Goal: Transaction & Acquisition: Register for event/course

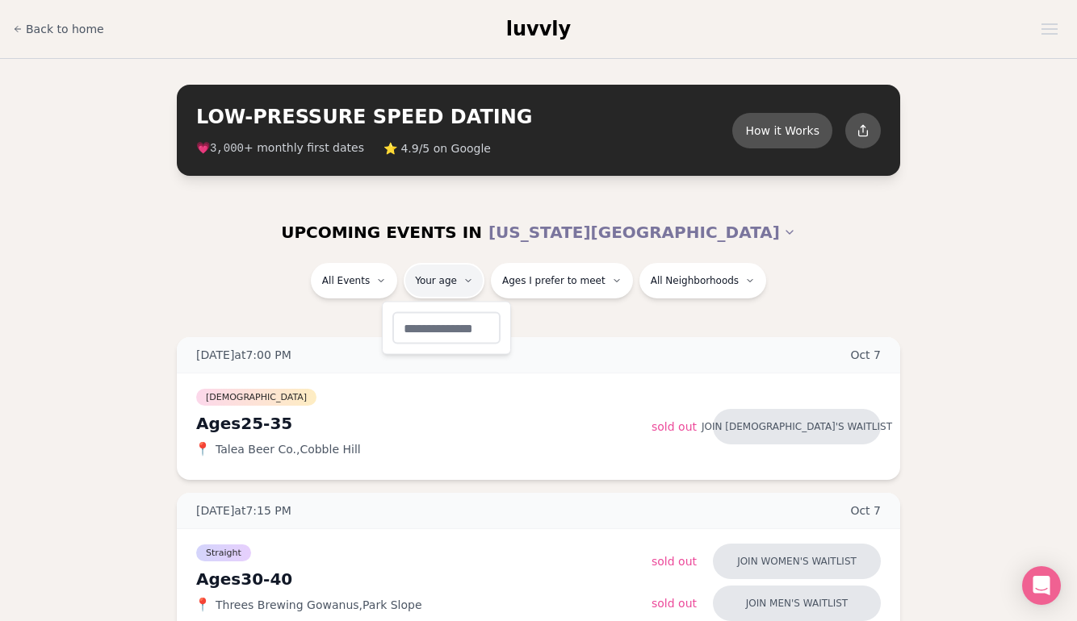
type input "**"
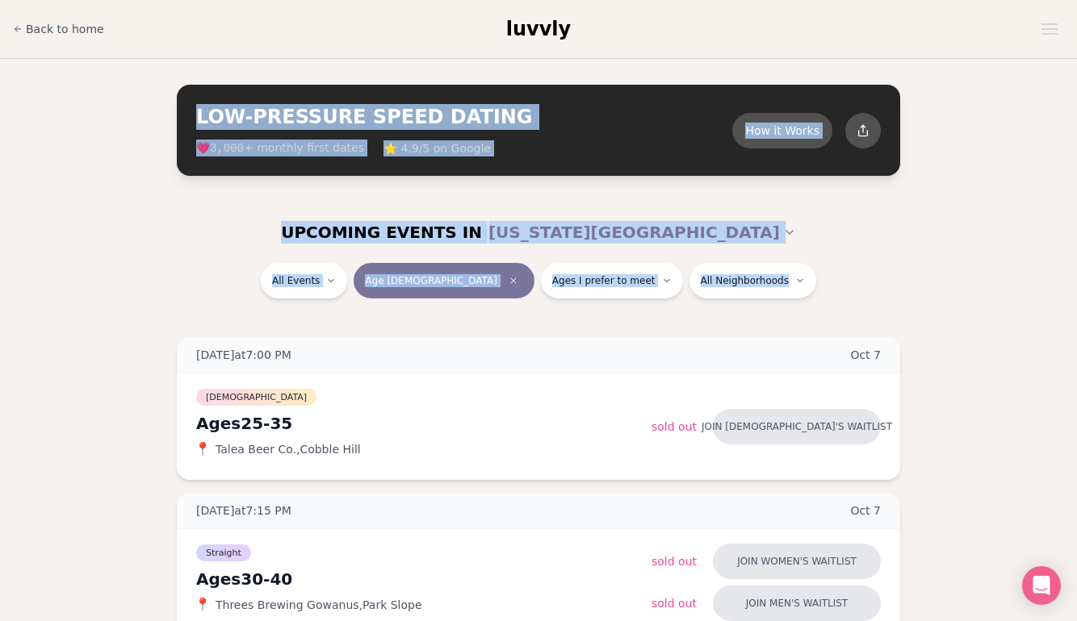
drag, startPoint x: 898, startPoint y: 299, endPoint x: 744, endPoint y: -90, distance: 419.2
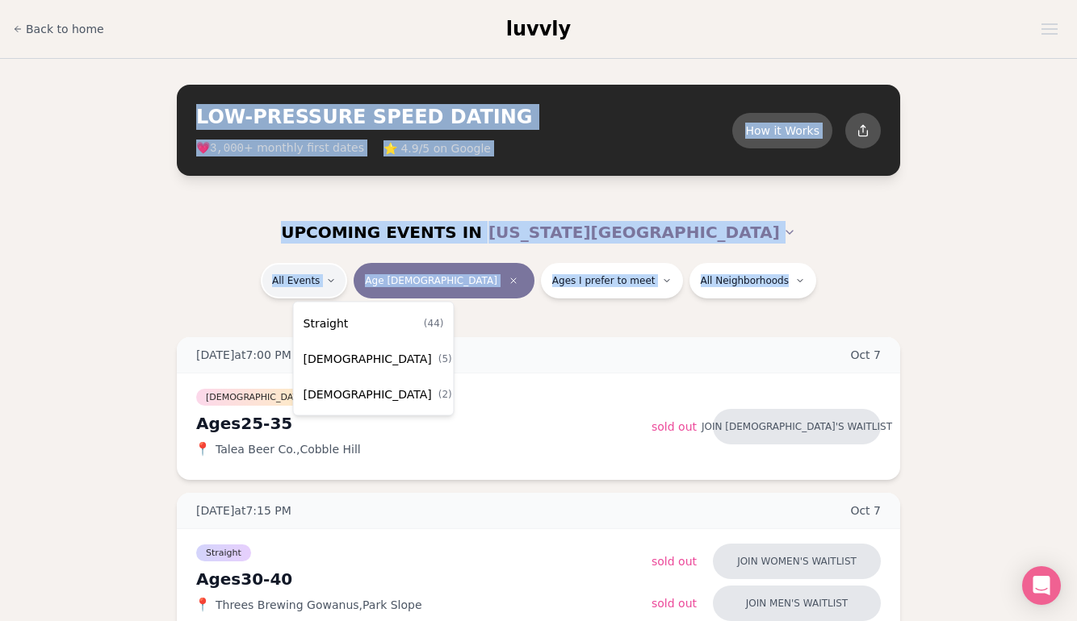
click at [337, 330] on span "Straight" at bounding box center [325, 324] width 45 height 16
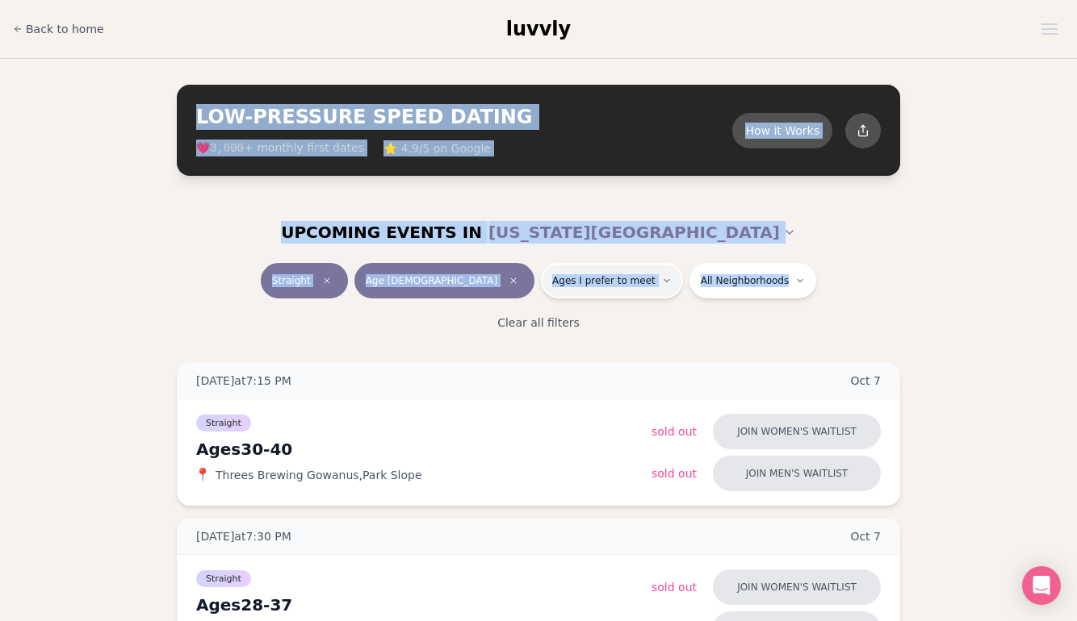
click at [581, 291] on button "Ages I prefer to meet" at bounding box center [612, 281] width 142 height 36
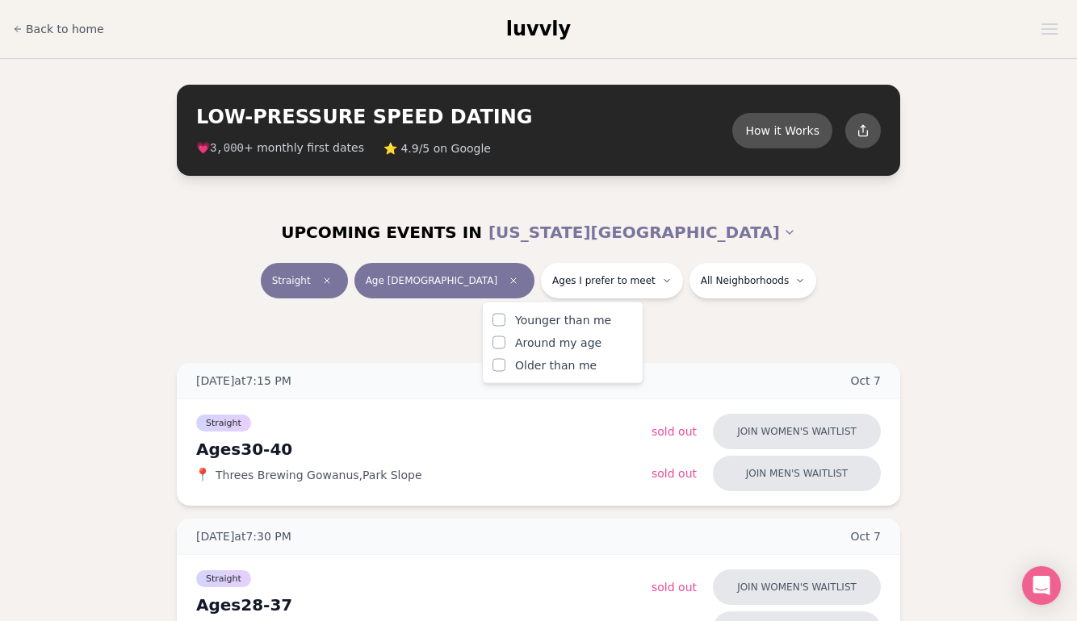
click at [506, 345] on label "Around my age" at bounding box center [562, 343] width 140 height 16
click at [505, 345] on button "Around my age" at bounding box center [498, 343] width 13 height 13
click at [498, 365] on button "Older than me" at bounding box center [498, 365] width 13 height 13
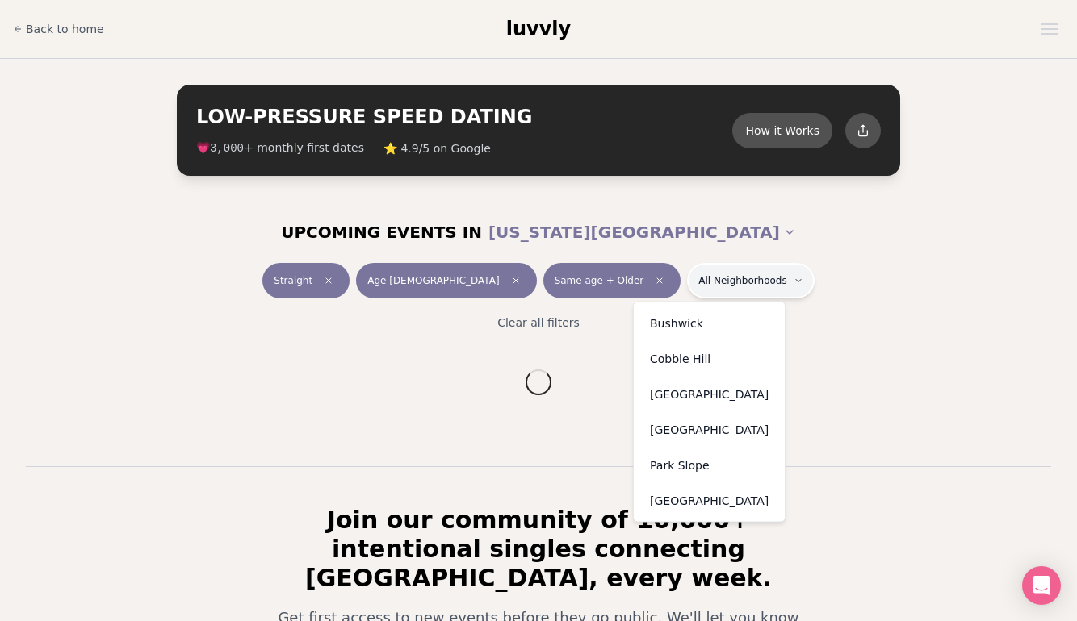
click at [712, 282] on html "Back to home luvvly LOW-PRESSURE SPEED DATING How it Works 💗 3,000 + monthly fi…" at bounding box center [538, 435] width 1077 height 870
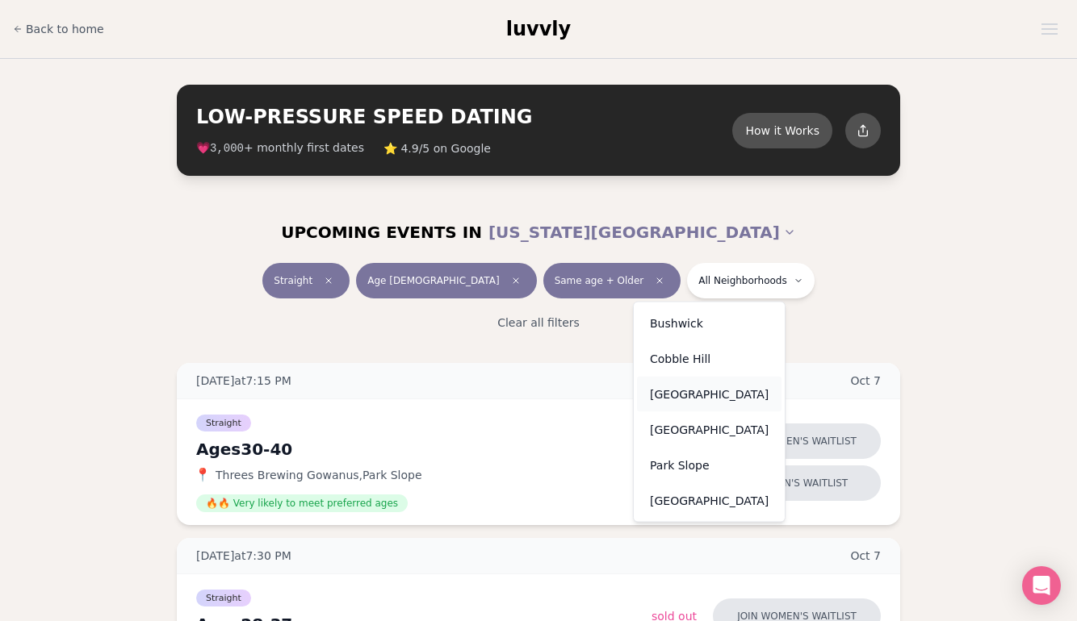
click at [698, 387] on div "[GEOGRAPHIC_DATA]" at bounding box center [709, 395] width 144 height 36
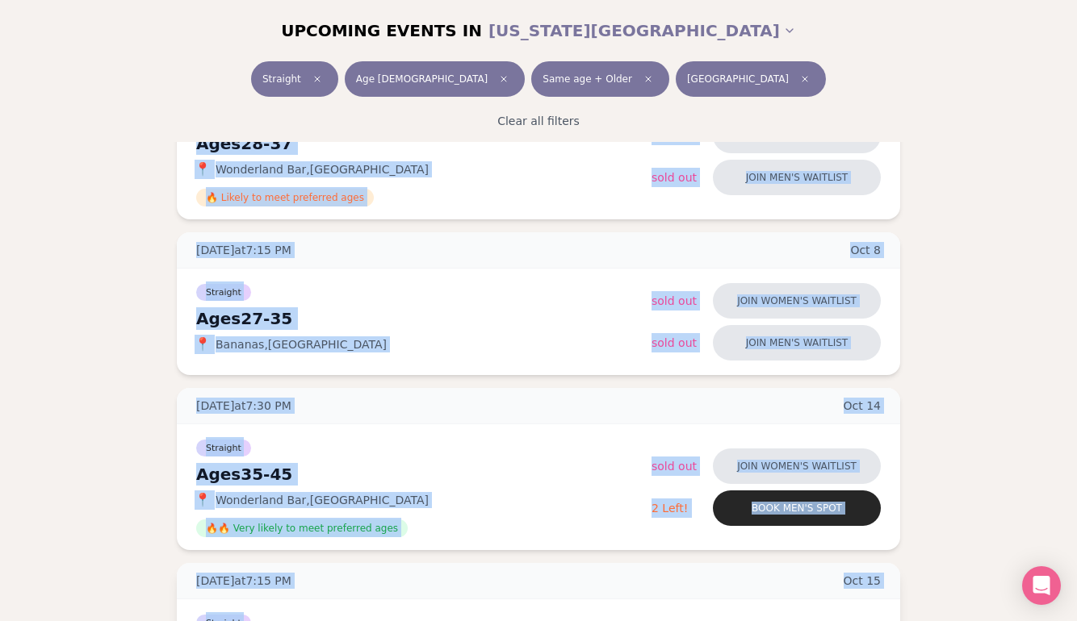
scroll to position [418, 0]
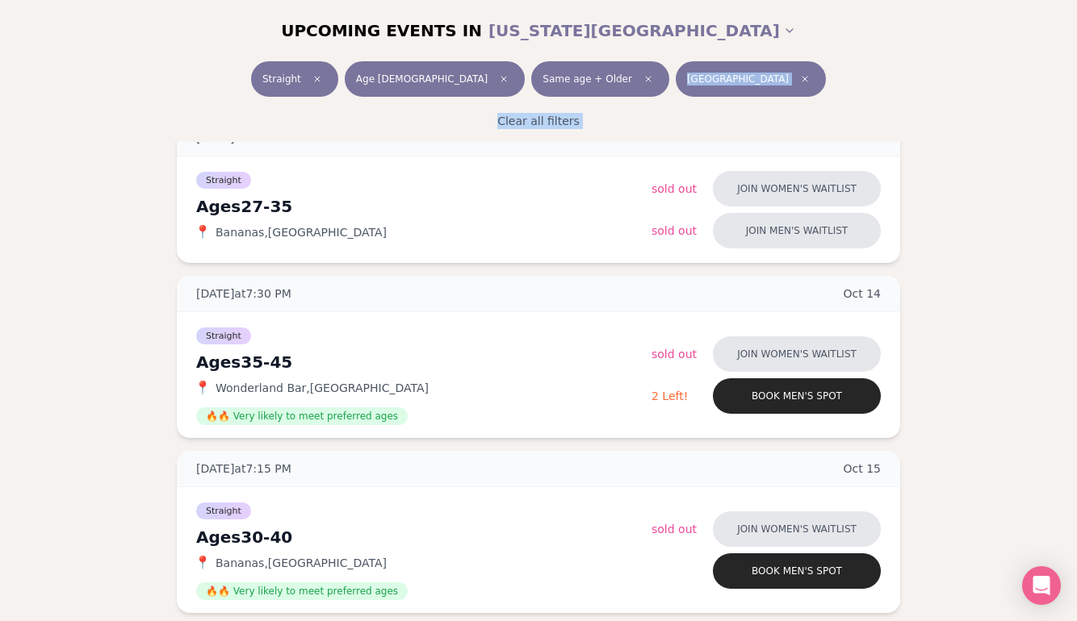
drag, startPoint x: 720, startPoint y: 353, endPoint x: 545, endPoint y: 88, distance: 318.1
click at [817, 526] on button "Join women's waitlist" at bounding box center [797, 530] width 168 height 36
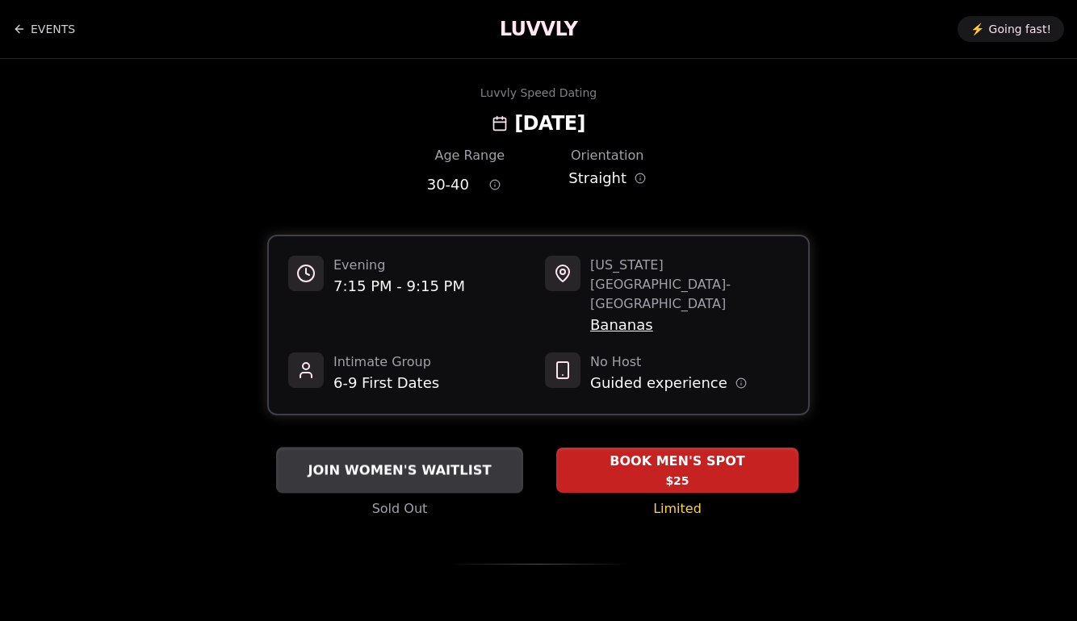
click at [411, 461] on span "JOIN WOMEN'S WAITLIST" at bounding box center [399, 470] width 190 height 19
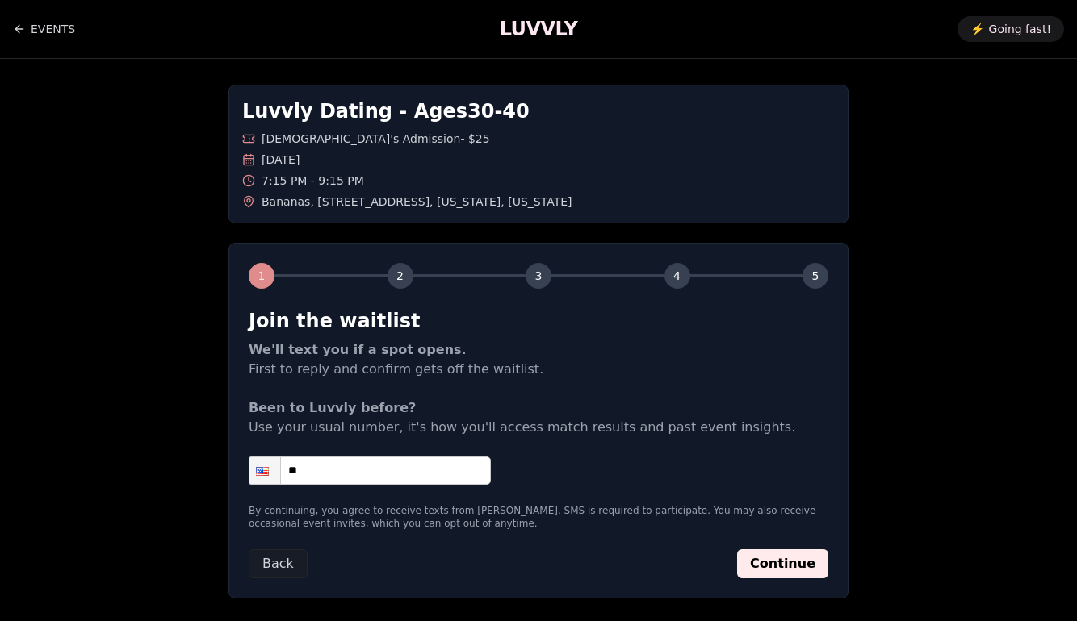
click at [329, 466] on input "**" at bounding box center [370, 471] width 242 height 28
type input "**********"
click at [770, 561] on button "Continue" at bounding box center [782, 564] width 91 height 29
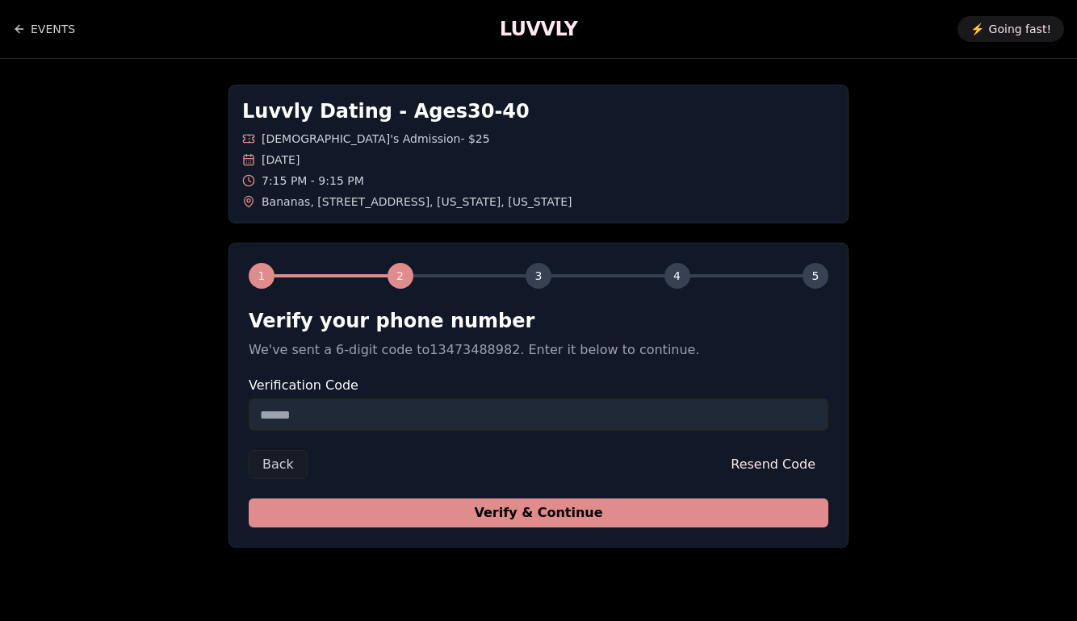
click at [603, 516] on button "Verify & Continue" at bounding box center [538, 513] width 579 height 29
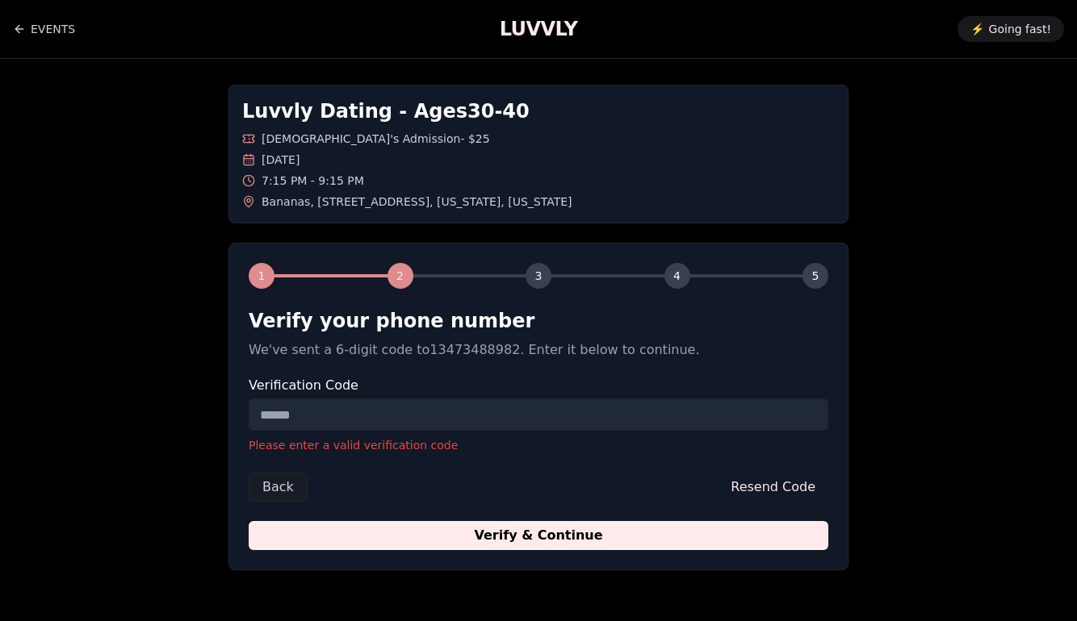
click at [433, 421] on input "Verification Code" at bounding box center [538, 415] width 579 height 32
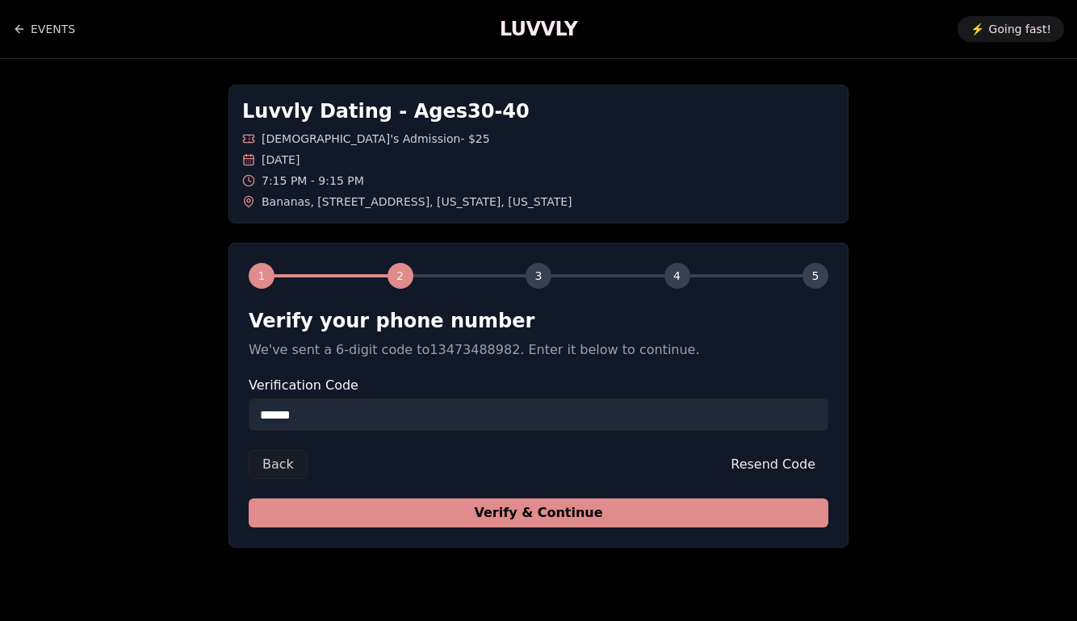
type input "******"
click at [609, 520] on button "Verify & Continue" at bounding box center [538, 513] width 579 height 29
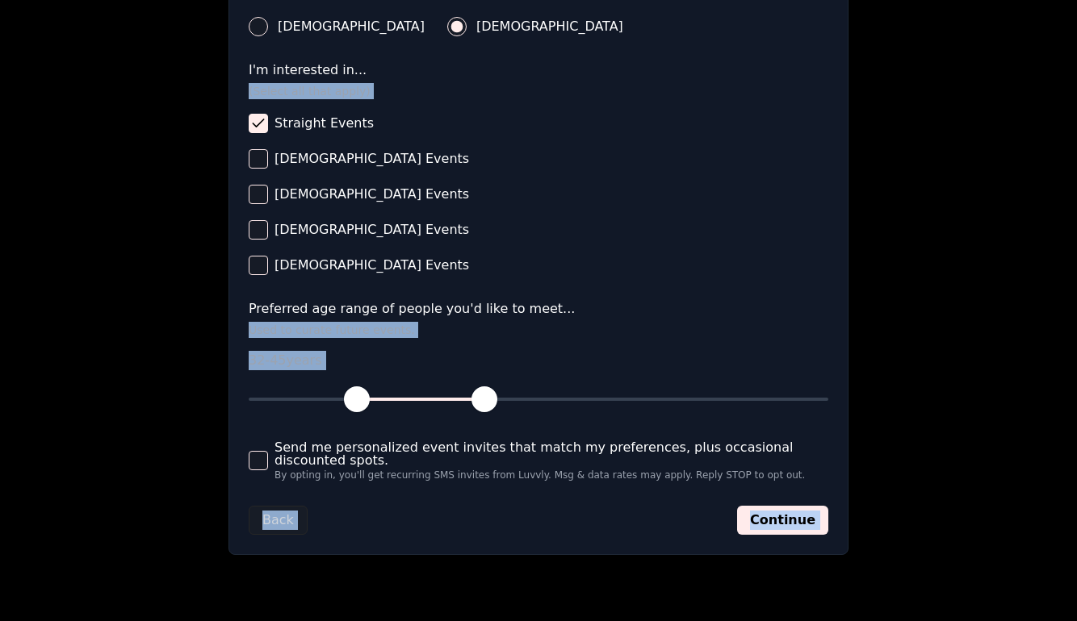
scroll to position [666, 0]
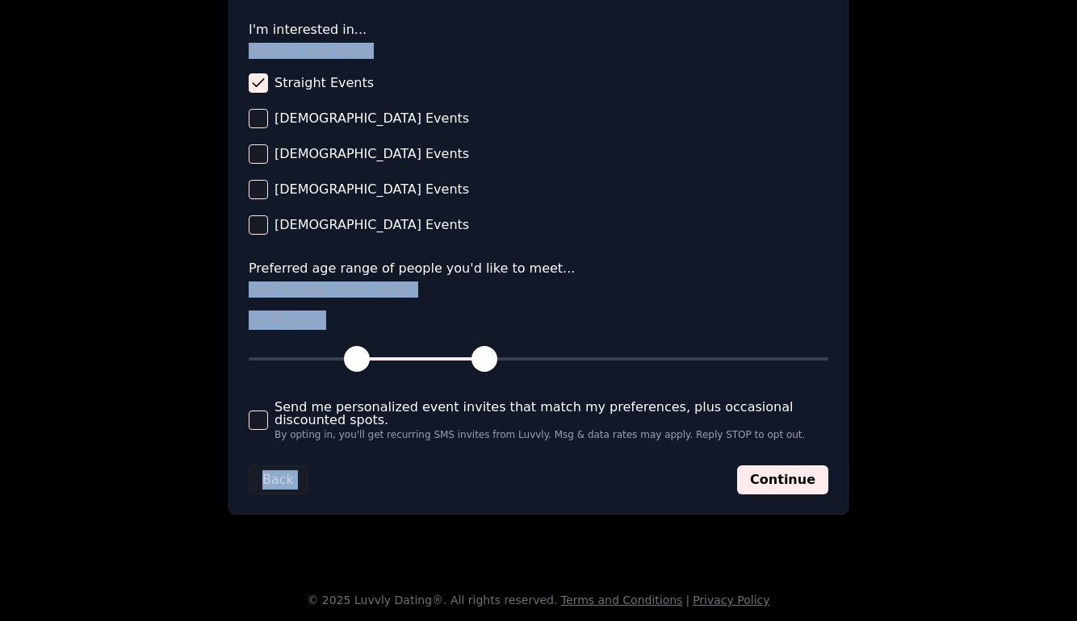
drag, startPoint x: 648, startPoint y: 516, endPoint x: 639, endPoint y: 473, distance: 43.7
click at [639, 473] on form "**********" at bounding box center [538, 68] width 579 height 852
click at [366, 366] on span "button" at bounding box center [366, 359] width 26 height 26
click at [795, 473] on button "Continue" at bounding box center [782, 480] width 91 height 29
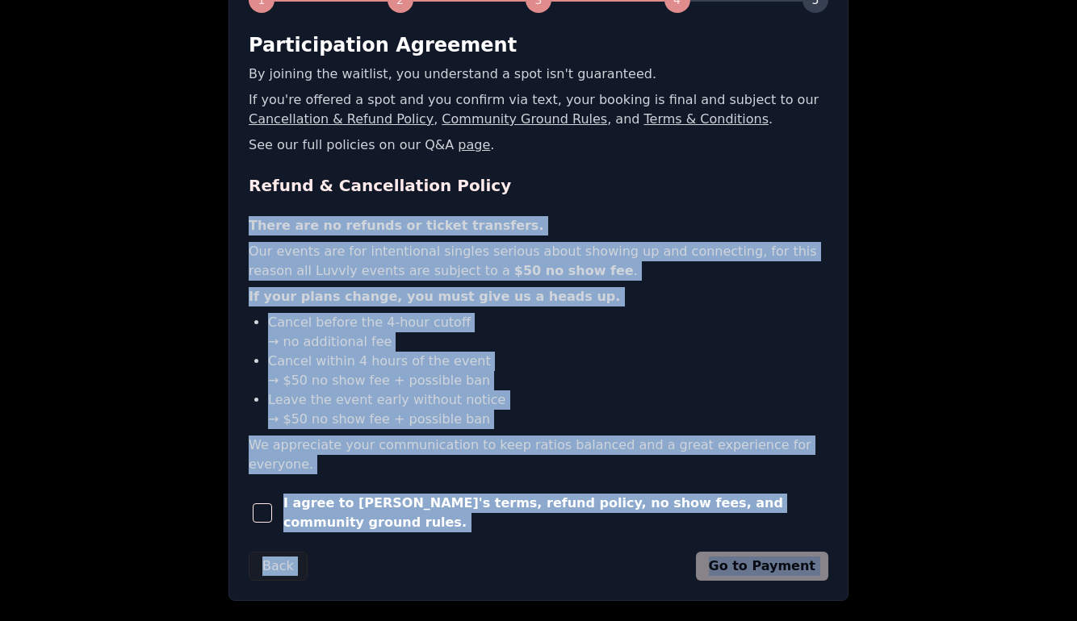
scroll to position [340, 0]
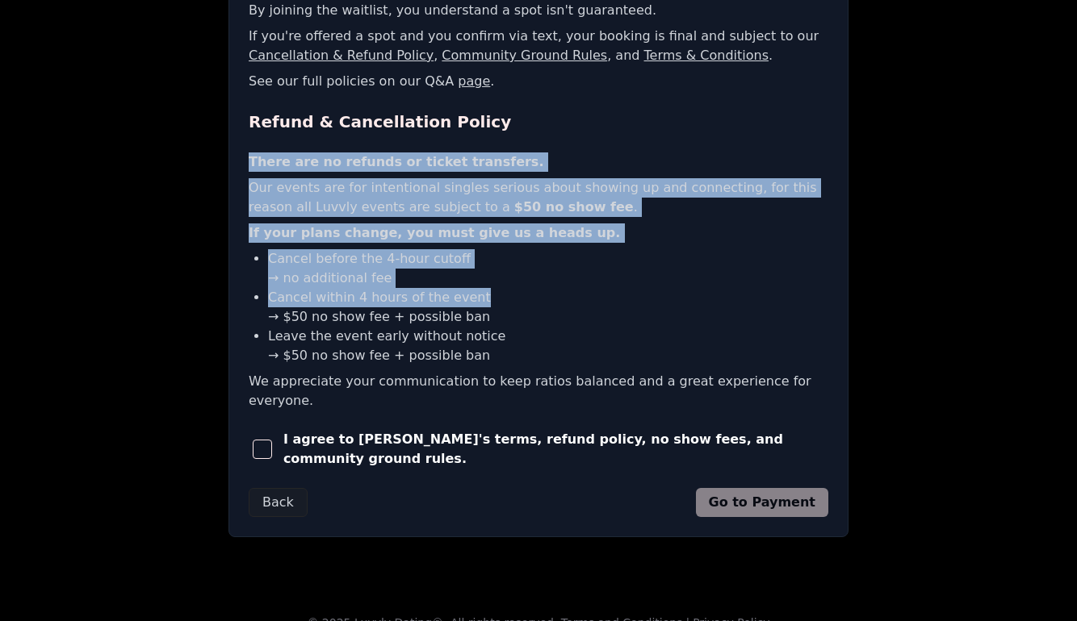
drag, startPoint x: 795, startPoint y: 473, endPoint x: 664, endPoint y: 291, distance: 224.4
click at [664, 291] on form "Participation Agreement By joining the waitlist, you understand a spot isn't gu…" at bounding box center [538, 243] width 579 height 549
click at [272, 440] on span "button" at bounding box center [262, 449] width 19 height 19
click at [802, 490] on button "Go to Payment" at bounding box center [762, 502] width 133 height 29
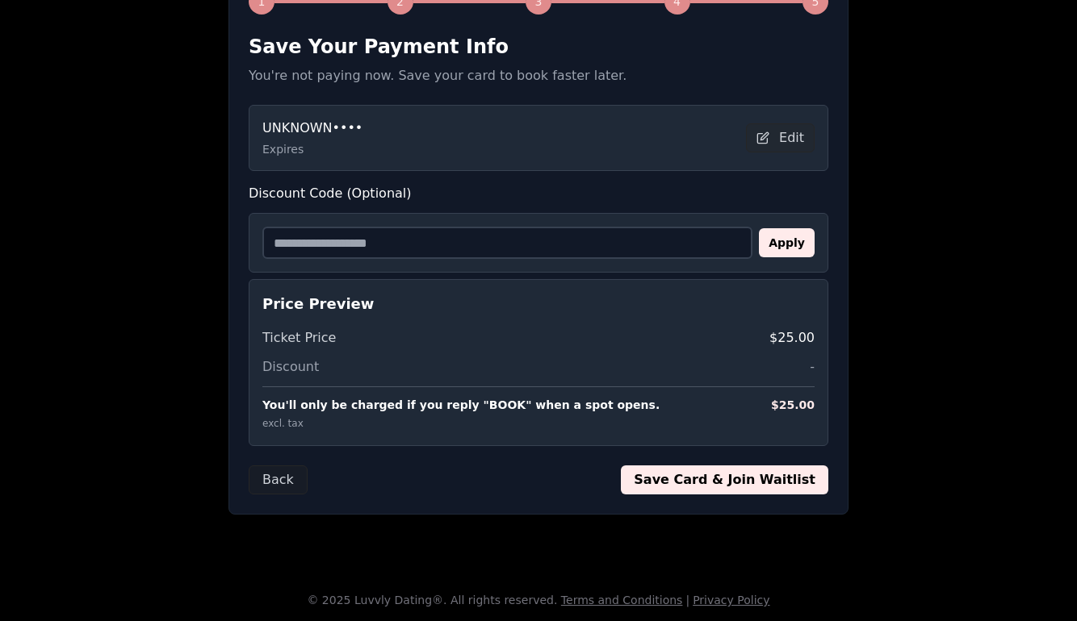
scroll to position [274, 0]
click at [725, 475] on button "Save Card & Join Waitlist" at bounding box center [724, 480] width 207 height 29
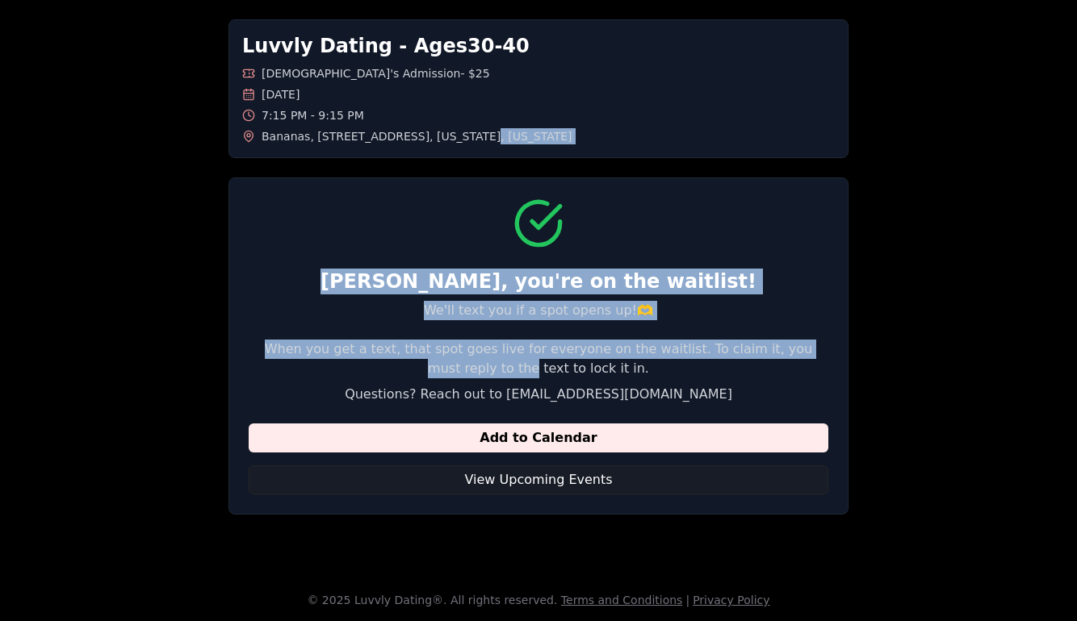
scroll to position [0, 0]
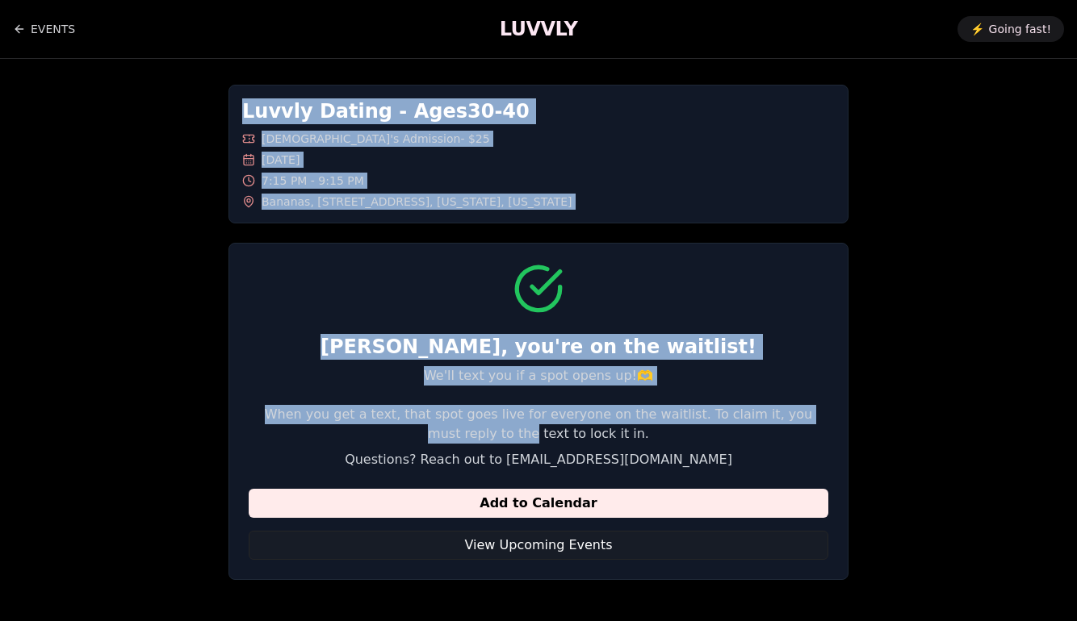
drag, startPoint x: 497, startPoint y: 367, endPoint x: 445, endPoint y: 90, distance: 281.6
click at [445, 90] on div "Luvvly Dating - Ages [DEMOGRAPHIC_DATA] [DEMOGRAPHIC_DATA]'s Admission - $25 [D…" at bounding box center [538, 332] width 620 height 495
click at [48, 35] on link "EVENTS" at bounding box center [44, 29] width 62 height 32
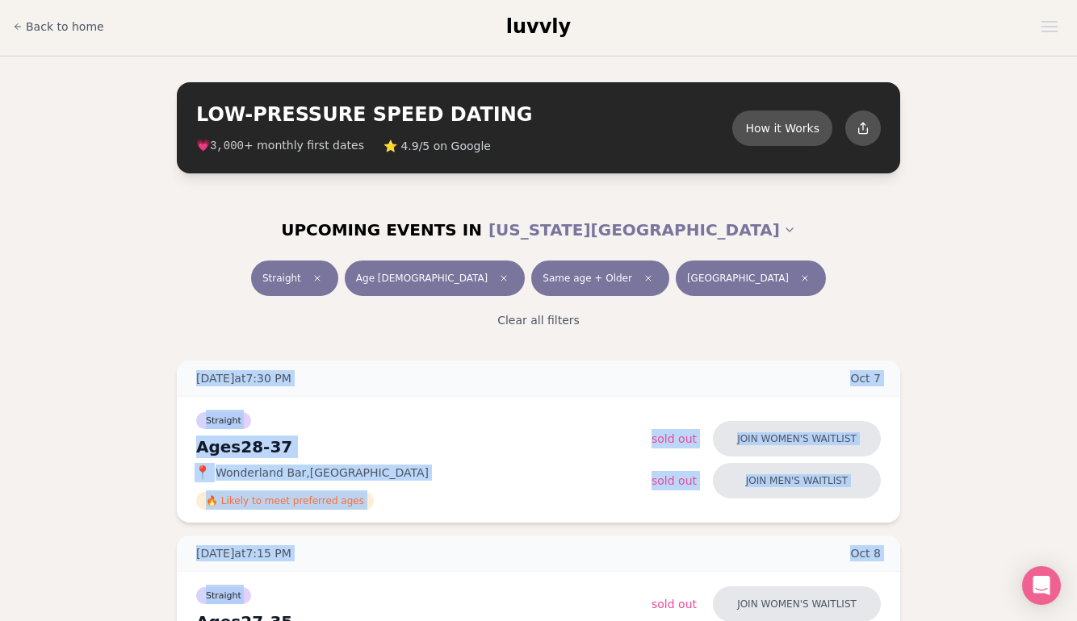
scroll to position [227, 0]
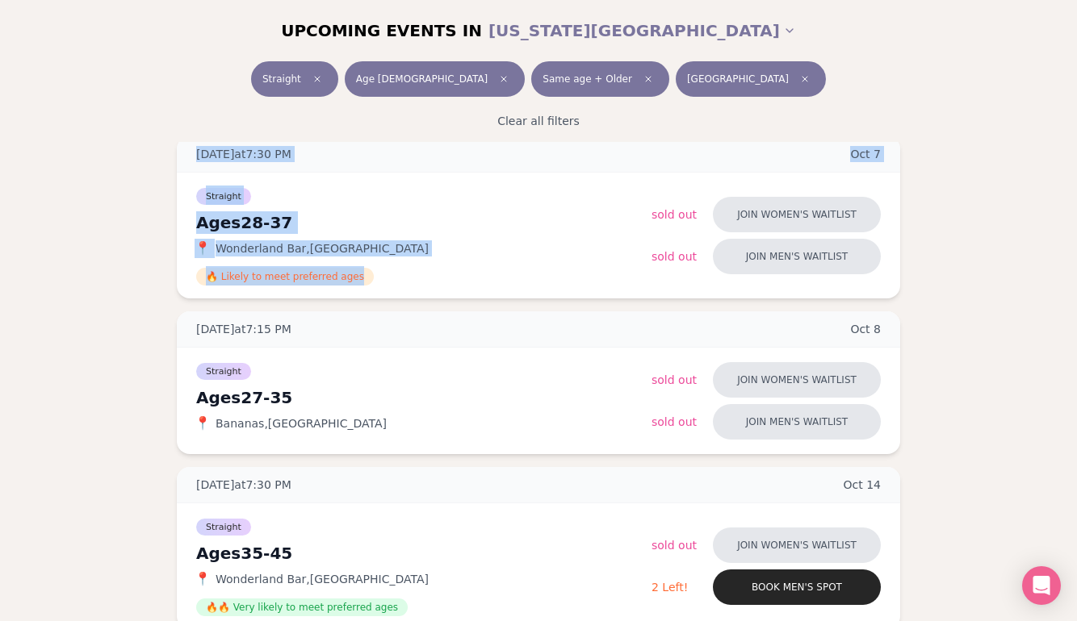
drag, startPoint x: 134, startPoint y: 383, endPoint x: 81, endPoint y: 296, distance: 101.5
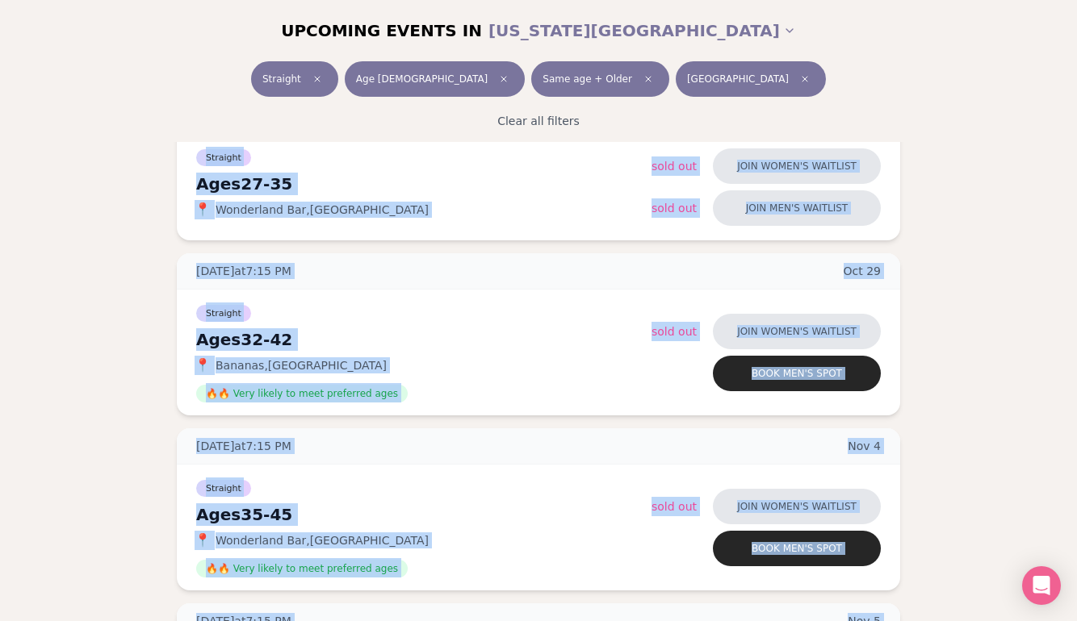
scroll to position [1366, 0]
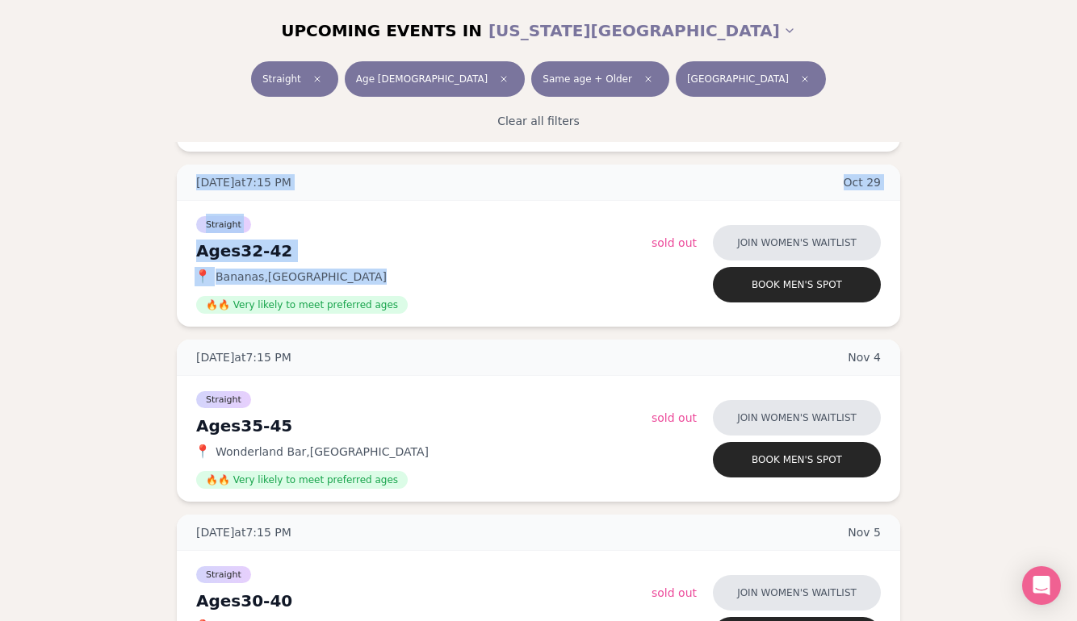
drag, startPoint x: 81, startPoint y: 296, endPoint x: 128, endPoint y: 292, distance: 47.0
click at [128, 292] on div "[DATE] at 7:30 PM [DATE] Ages [DEMOGRAPHIC_DATA] Straight 📍 [GEOGRAPHIC_DATA] ,…" at bounding box center [538, 100] width 1025 height 2206
click at [784, 415] on button "Join women's waitlist" at bounding box center [797, 418] width 168 height 36
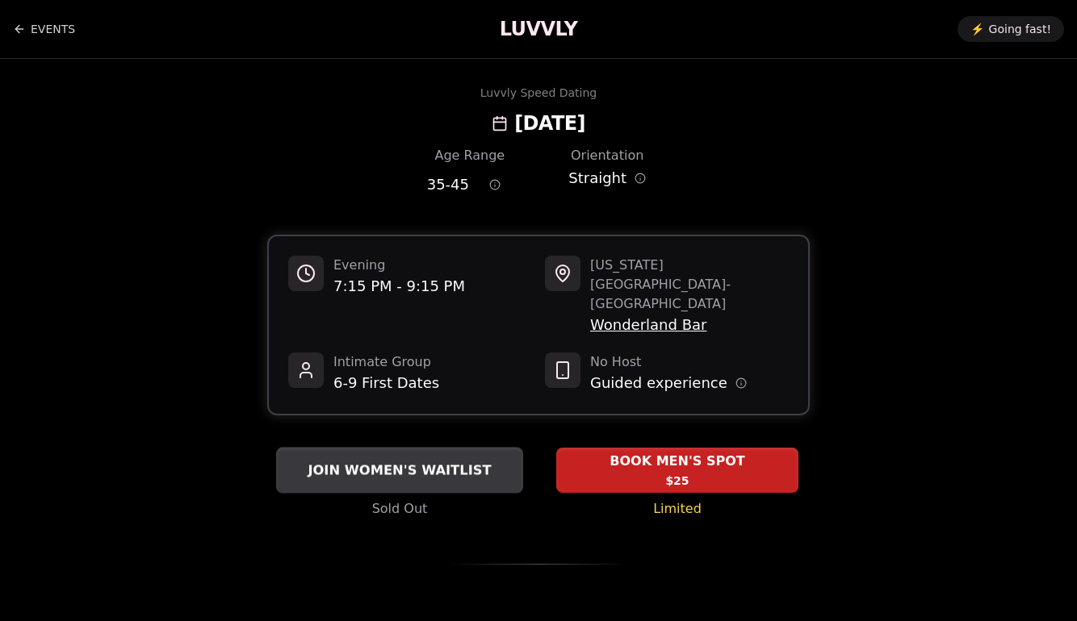
click at [417, 461] on span "JOIN WOMEN'S WAITLIST" at bounding box center [399, 470] width 190 height 19
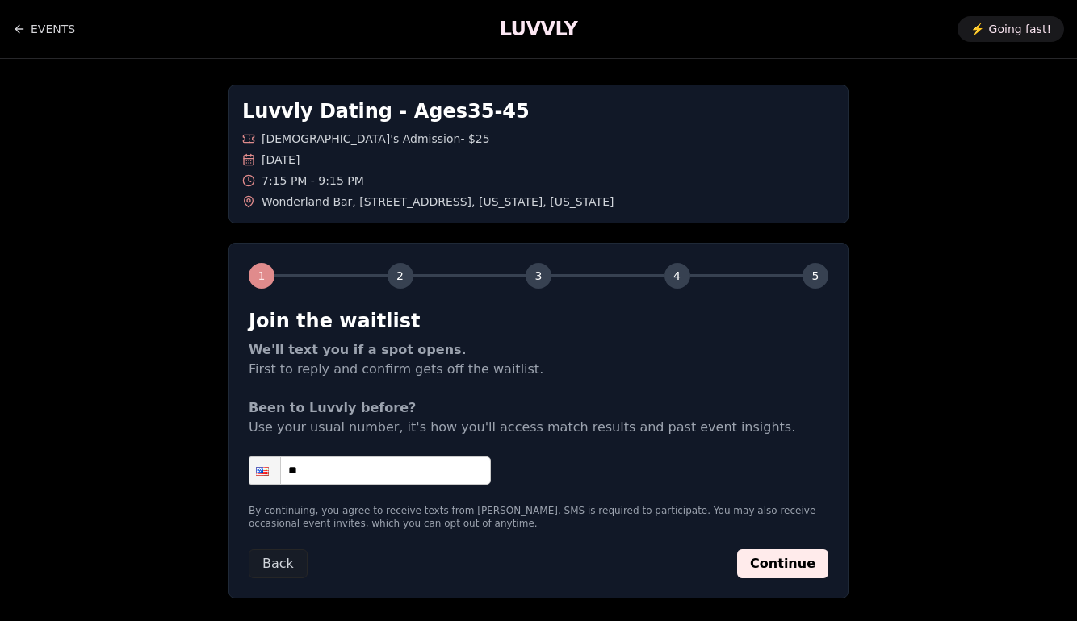
click at [340, 479] on input "**" at bounding box center [370, 471] width 242 height 28
type input "**********"
click at [803, 567] on button "Continue" at bounding box center [782, 564] width 91 height 29
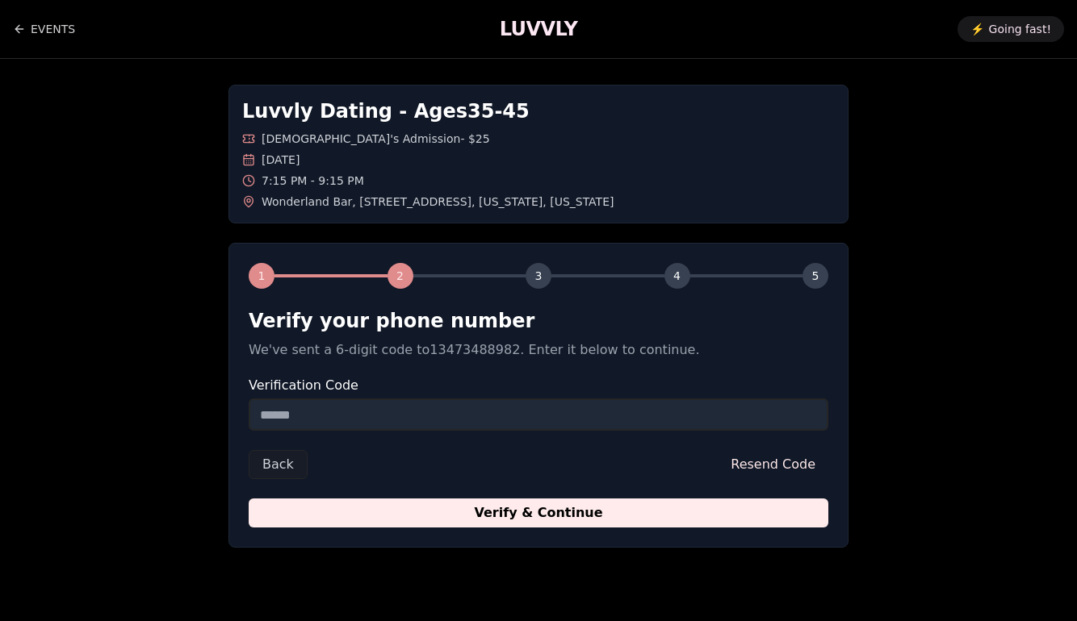
drag, startPoint x: 628, startPoint y: 523, endPoint x: 585, endPoint y: 420, distance: 111.1
click at [585, 420] on form "Verify your phone number We've sent a 6-digit code to 13473488982 . Enter it be…" at bounding box center [538, 418] width 579 height 220
click at [585, 420] on input "Verification Code" at bounding box center [538, 415] width 579 height 32
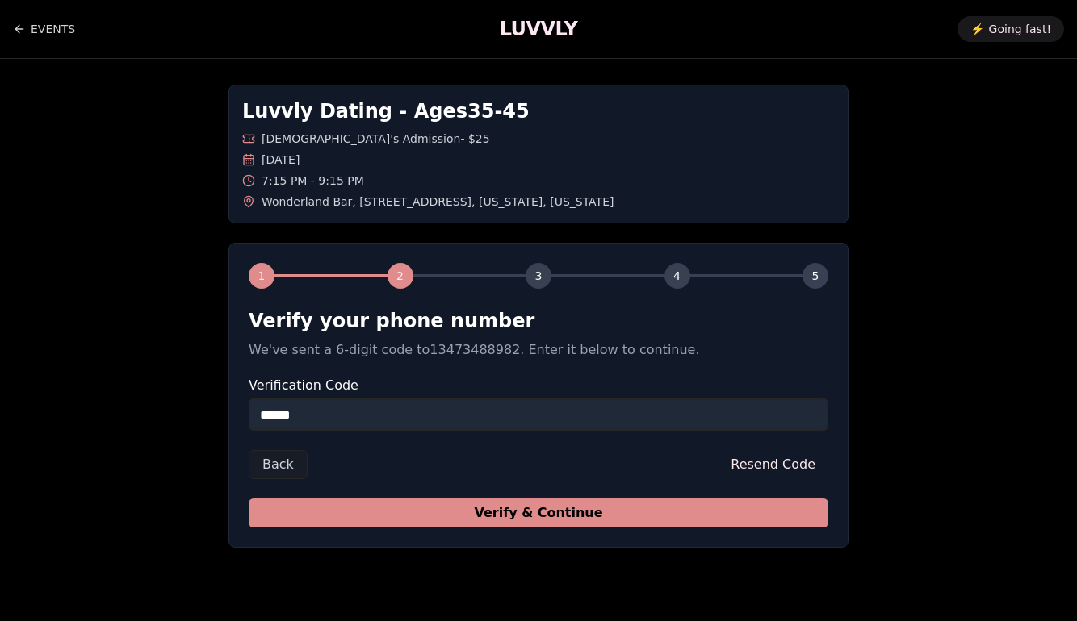
type input "******"
click at [654, 511] on button "Verify & Continue" at bounding box center [538, 513] width 579 height 29
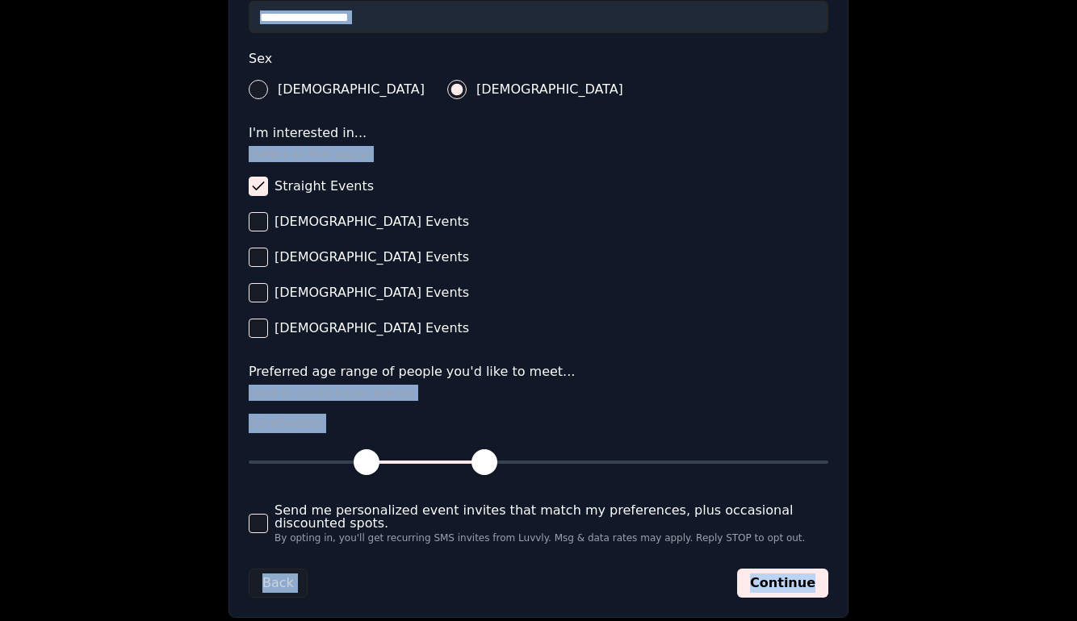
scroll to position [666, 0]
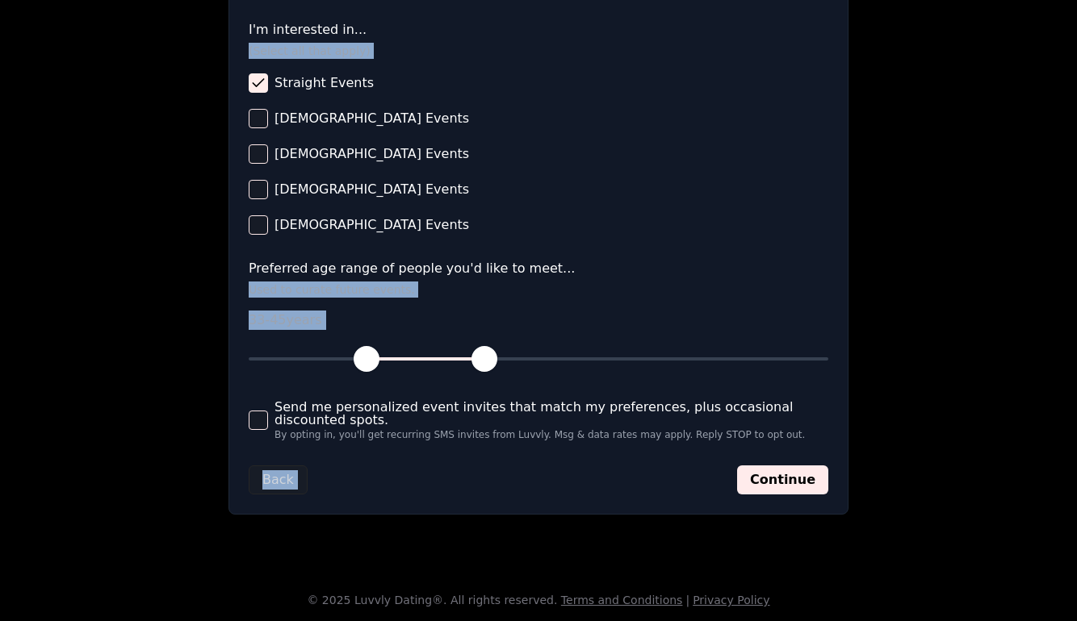
drag, startPoint x: 654, startPoint y: 511, endPoint x: 622, endPoint y: 462, distance: 58.9
click at [622, 462] on form "**********" at bounding box center [538, 68] width 579 height 852
click at [579, 404] on span "Send me personalized event invites that match my preferences, plus occasional d…" at bounding box center [551, 414] width 554 height 26
click at [268, 411] on button "Send me personalized event invites that match my preferences, plus occasional d…" at bounding box center [258, 420] width 19 height 19
click at [759, 487] on button "Continue" at bounding box center [782, 480] width 91 height 29
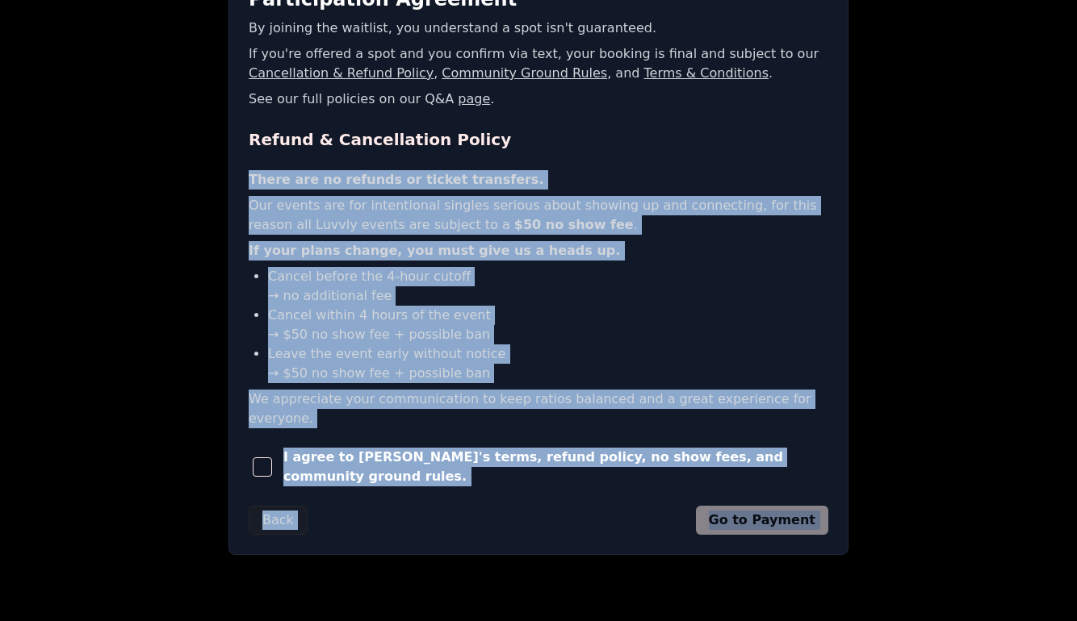
scroll to position [340, 0]
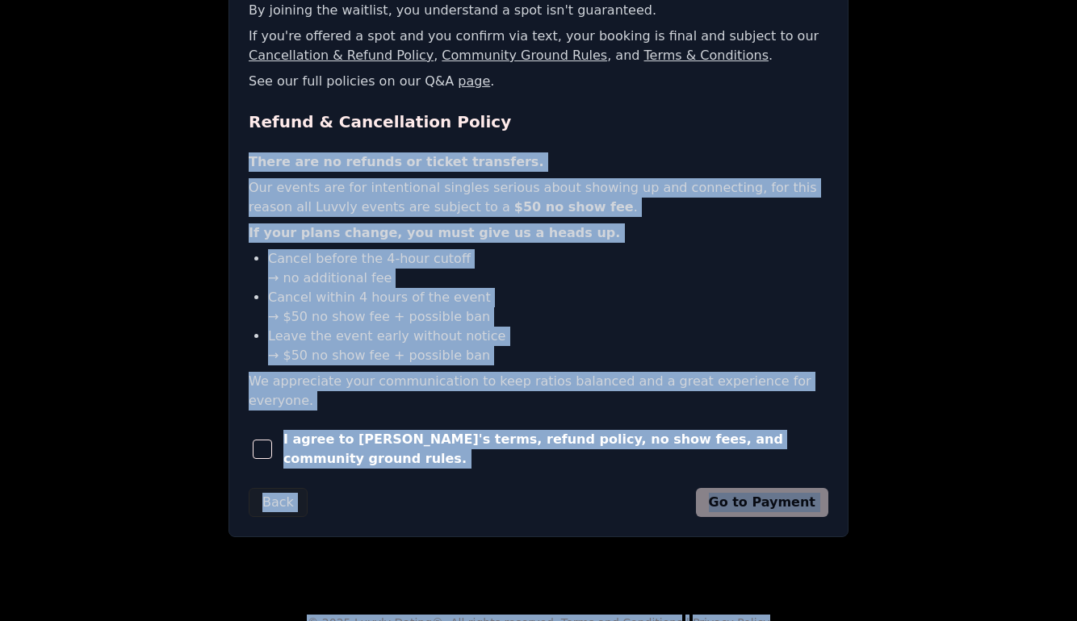
drag, startPoint x: 734, startPoint y: 454, endPoint x: 562, endPoint y: 567, distance: 206.8
click at [562, 606] on main "EVENTS LUVVLY ⚡️ Going fast! Luvvly Dating - Ages [DEMOGRAPHIC_DATA] [DEMOGRAPH…" at bounding box center [538, 145] width 1077 height 971
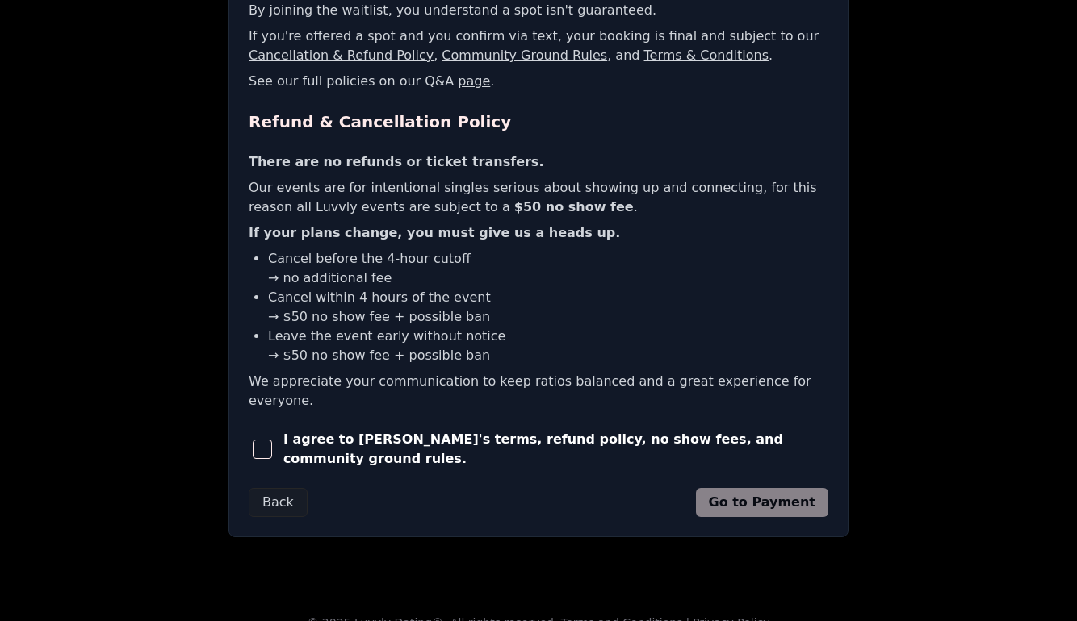
click at [392, 430] on span "I agree to [PERSON_NAME]'s terms, refund policy, no show fees, and community gr…" at bounding box center [555, 449] width 545 height 39
click at [260, 440] on span "button" at bounding box center [262, 449] width 19 height 19
click at [753, 488] on button "Go to Payment" at bounding box center [762, 502] width 133 height 29
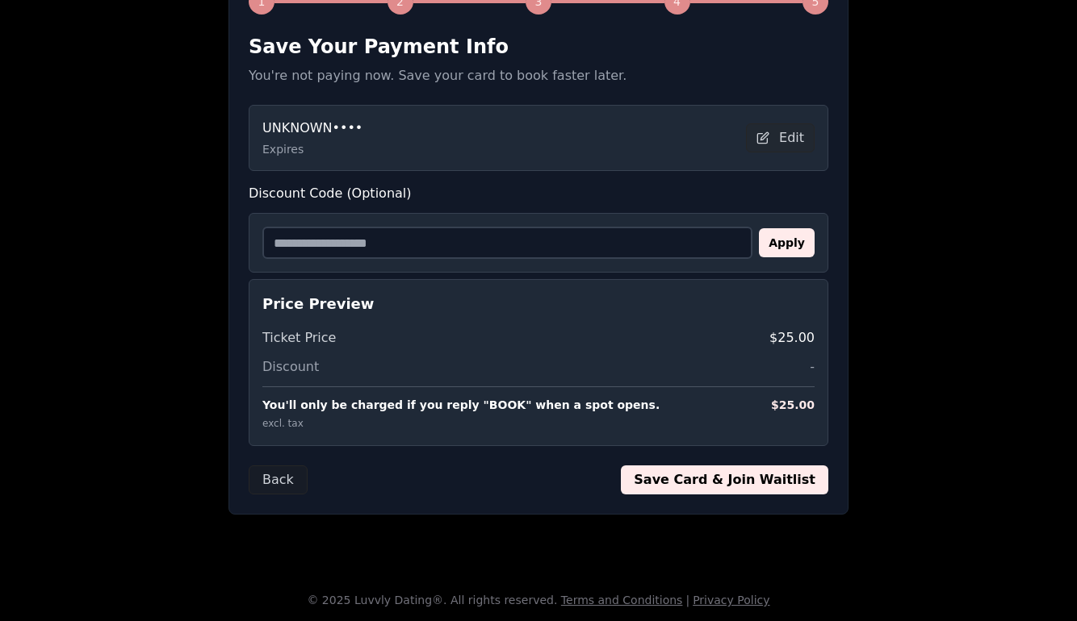
click at [759, 475] on button "Save Card & Join Waitlist" at bounding box center [724, 480] width 207 height 29
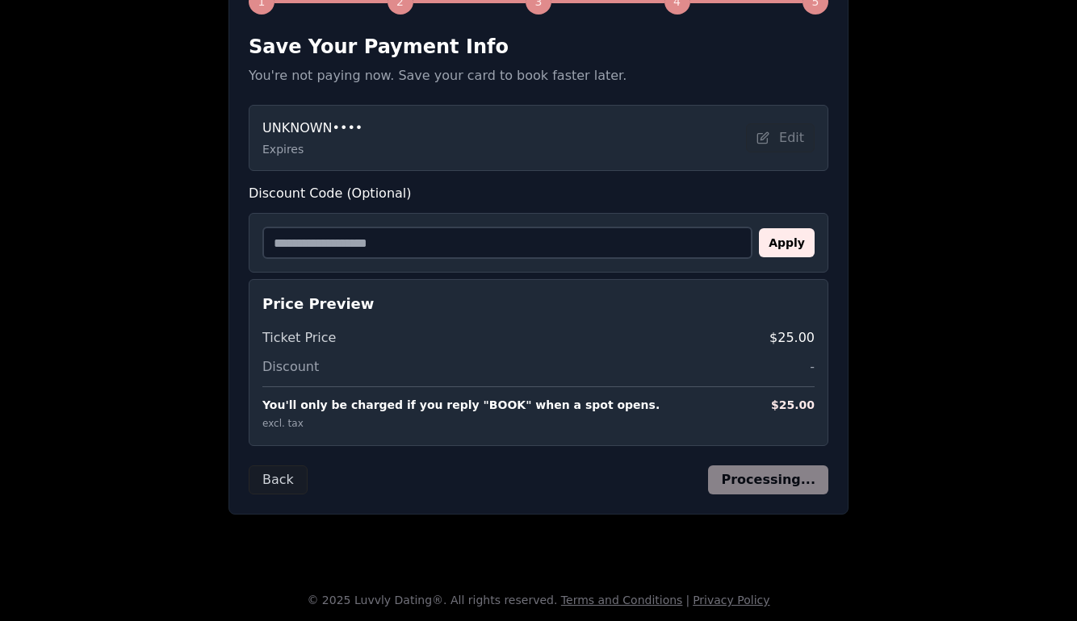
scroll to position [65, 0]
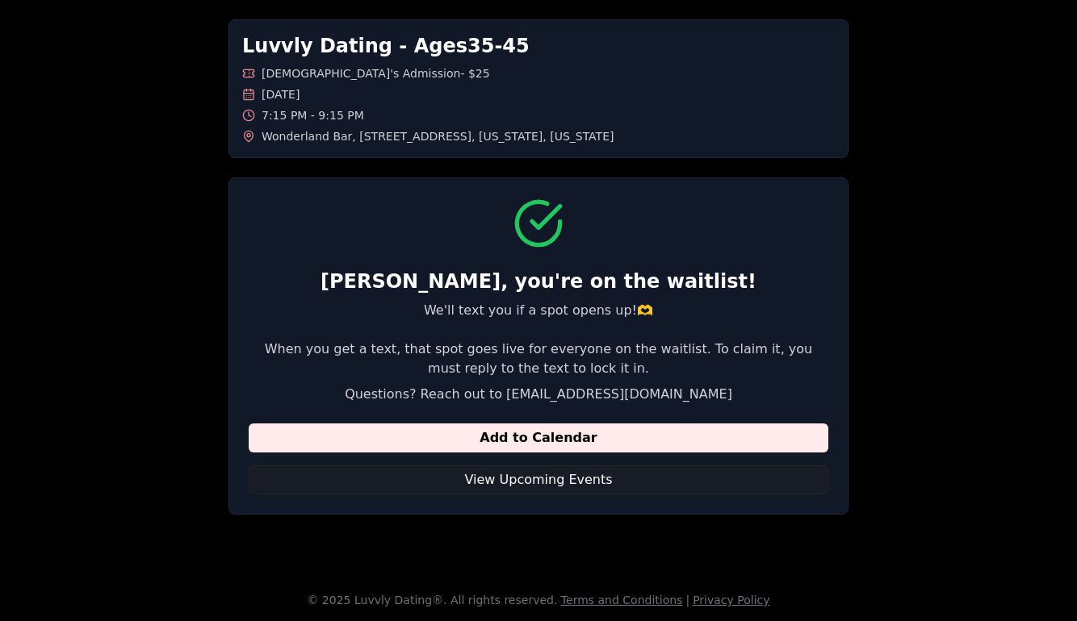
click at [814, 161] on div "Luvvly Dating - Ages [DEMOGRAPHIC_DATA] [DEMOGRAPHIC_DATA]'s Admission - $25 [D…" at bounding box center [538, 266] width 620 height 495
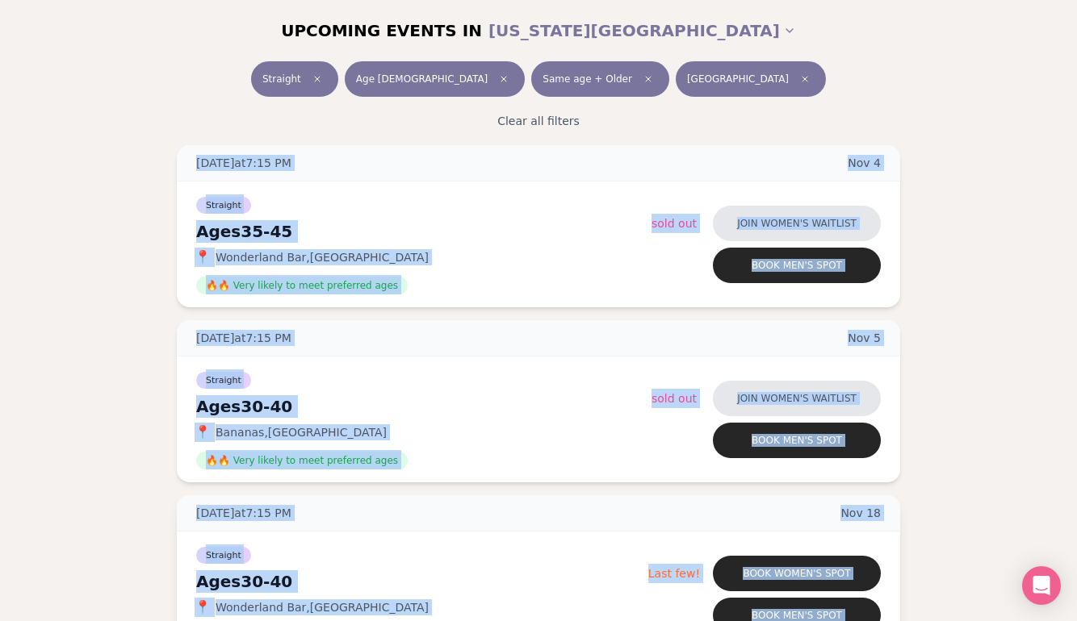
scroll to position [1617, 0]
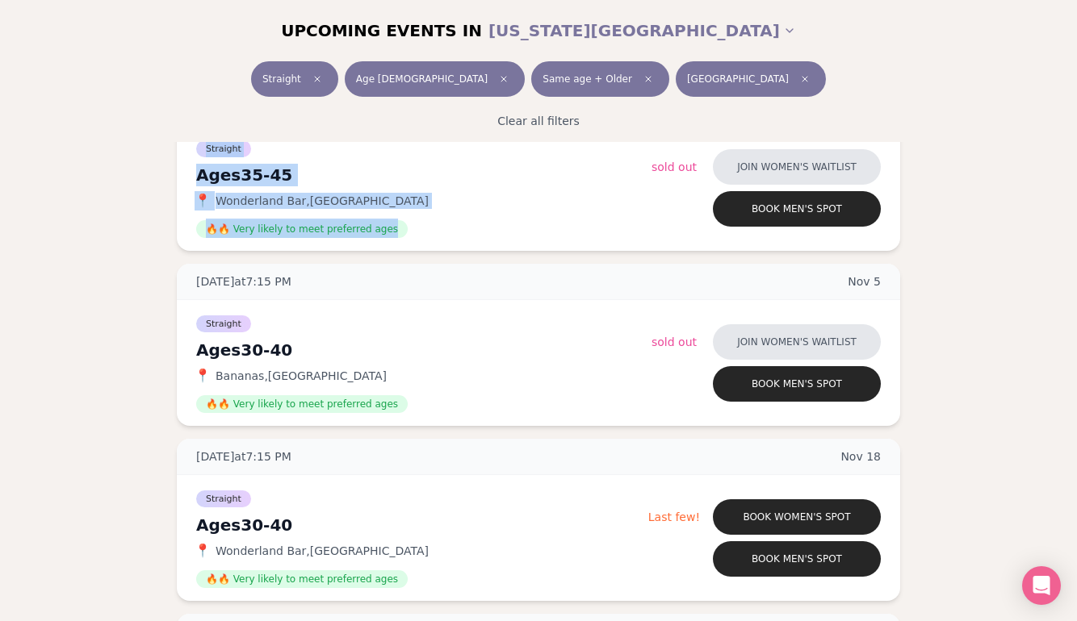
drag, startPoint x: 366, startPoint y: 224, endPoint x: 161, endPoint y: 248, distance: 206.4
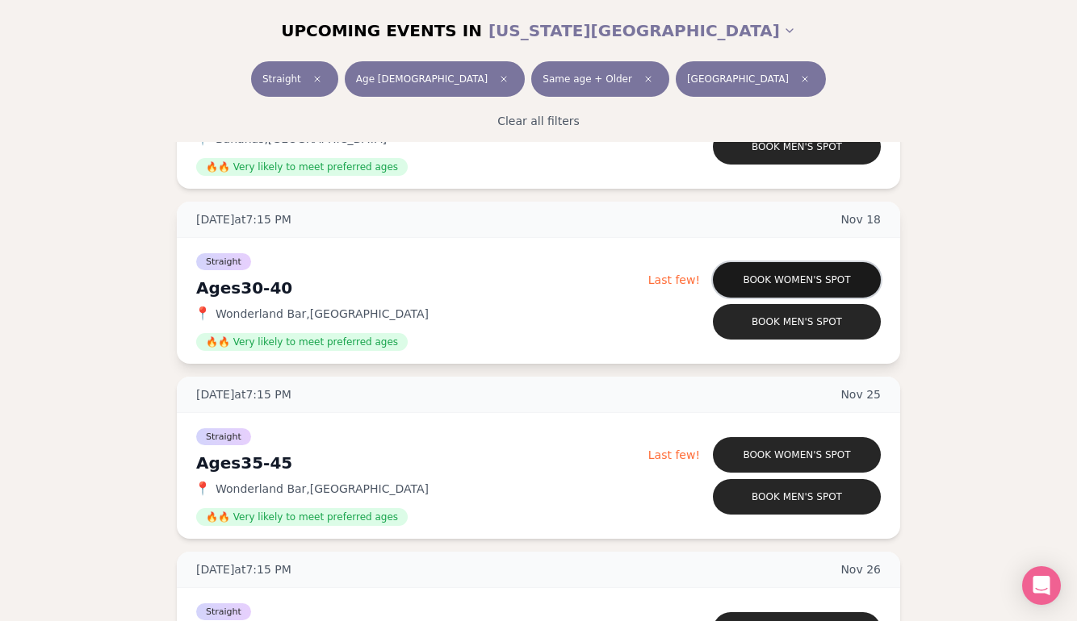
scroll to position [1843, 0]
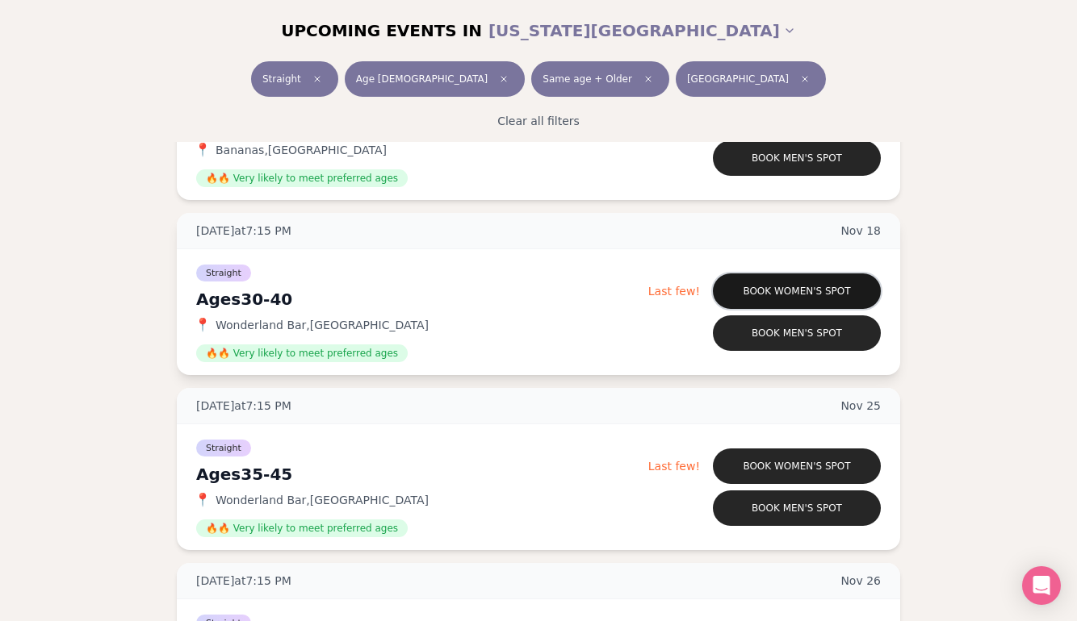
click at [779, 283] on button "Book women's spot" at bounding box center [797, 292] width 168 height 36
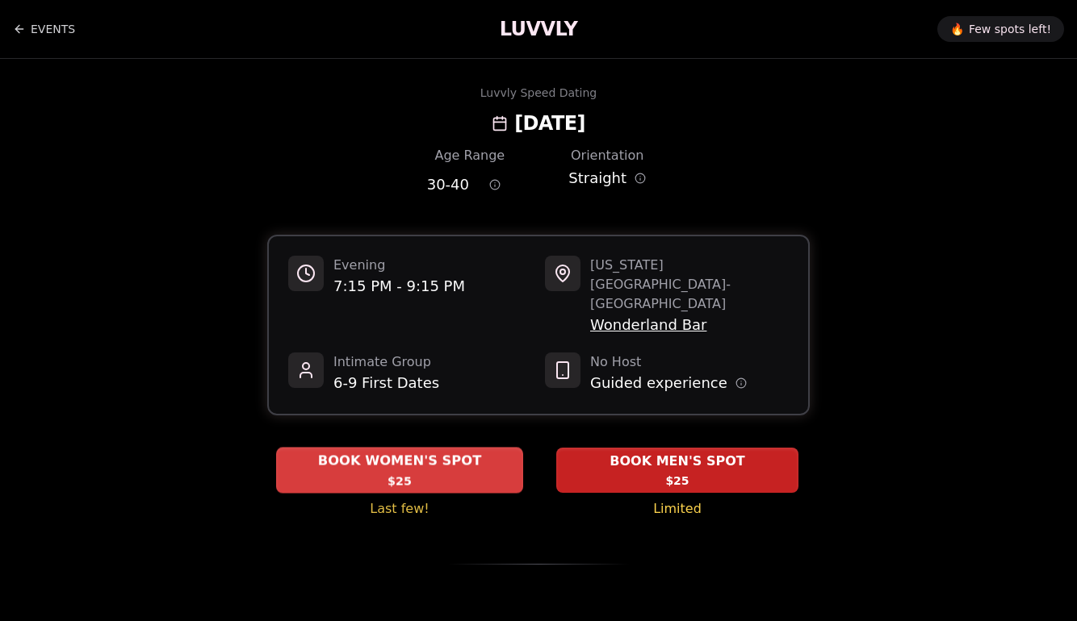
click at [444, 452] on span "BOOK WOMEN'S SPOT" at bounding box center [400, 461] width 170 height 19
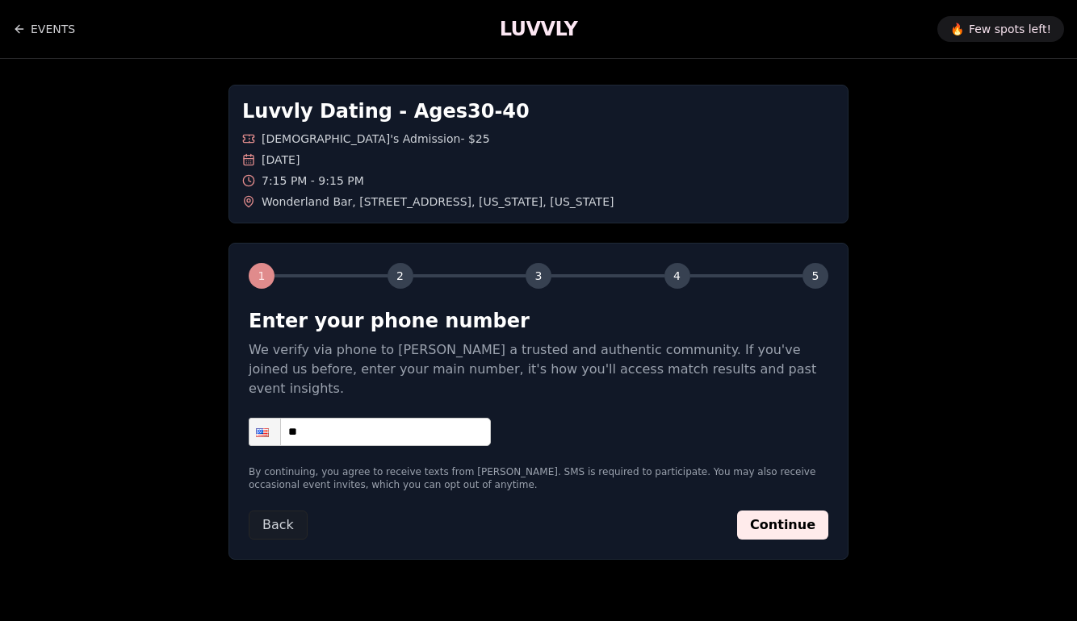
click at [400, 418] on input "**" at bounding box center [370, 432] width 242 height 28
type input "**********"
click at [807, 511] on button "Continue" at bounding box center [782, 525] width 91 height 29
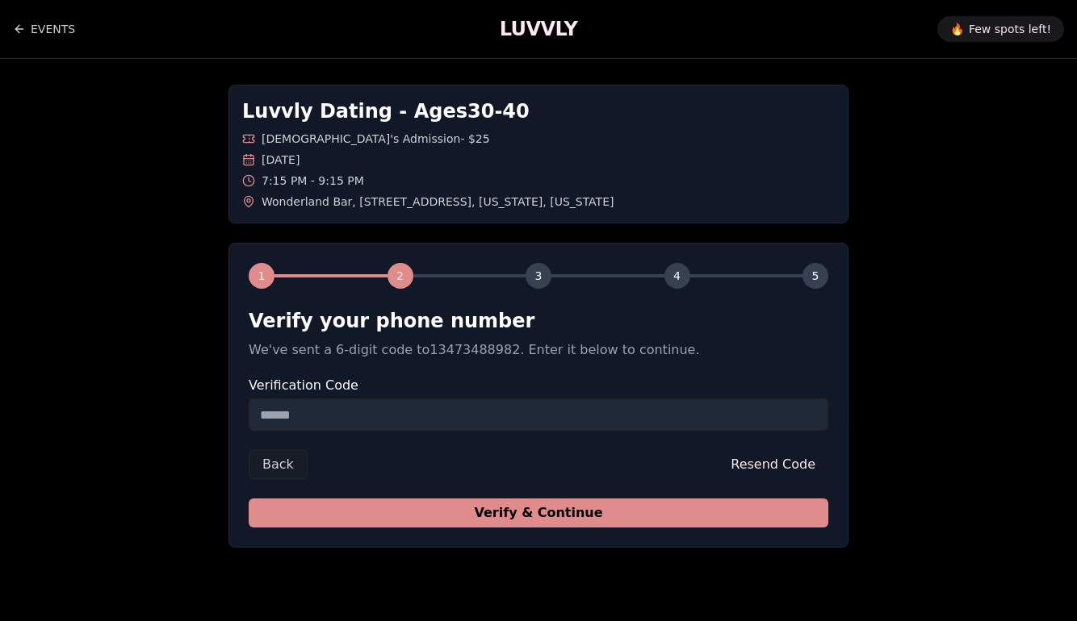
click at [653, 508] on button "Verify & Continue" at bounding box center [538, 513] width 579 height 29
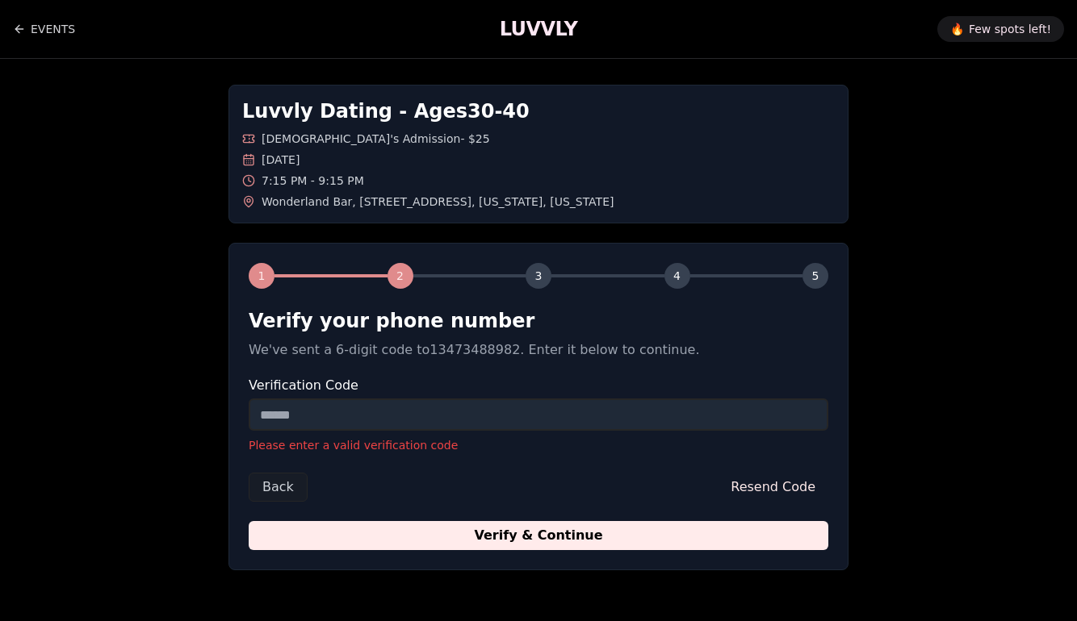
click at [625, 555] on div "1 2 3 4 5 Verify your phone number We've sent a 6-digit code to 13473488982 . E…" at bounding box center [538, 407] width 620 height 328
click at [454, 420] on input "Verification Code" at bounding box center [538, 415] width 579 height 32
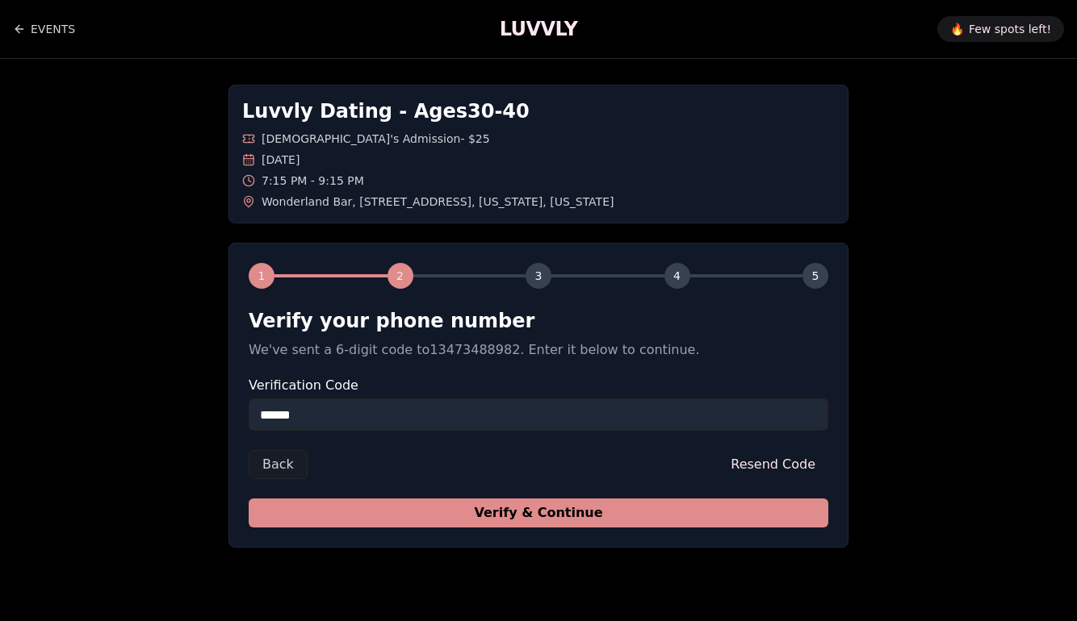
type input "******"
click at [654, 520] on button "Verify & Continue" at bounding box center [538, 513] width 579 height 29
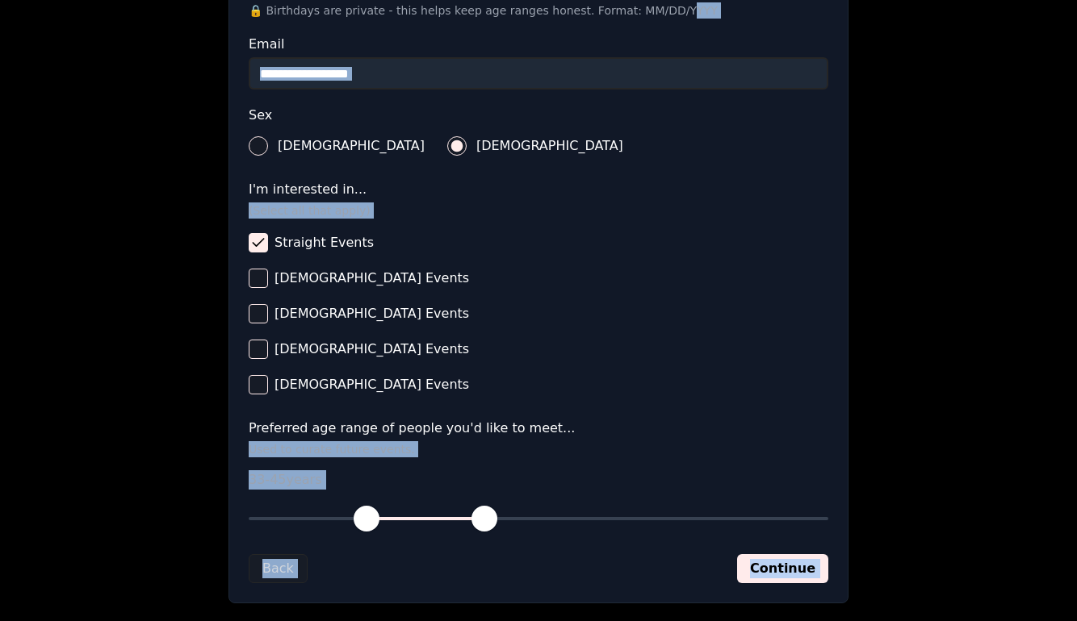
scroll to position [595, 0]
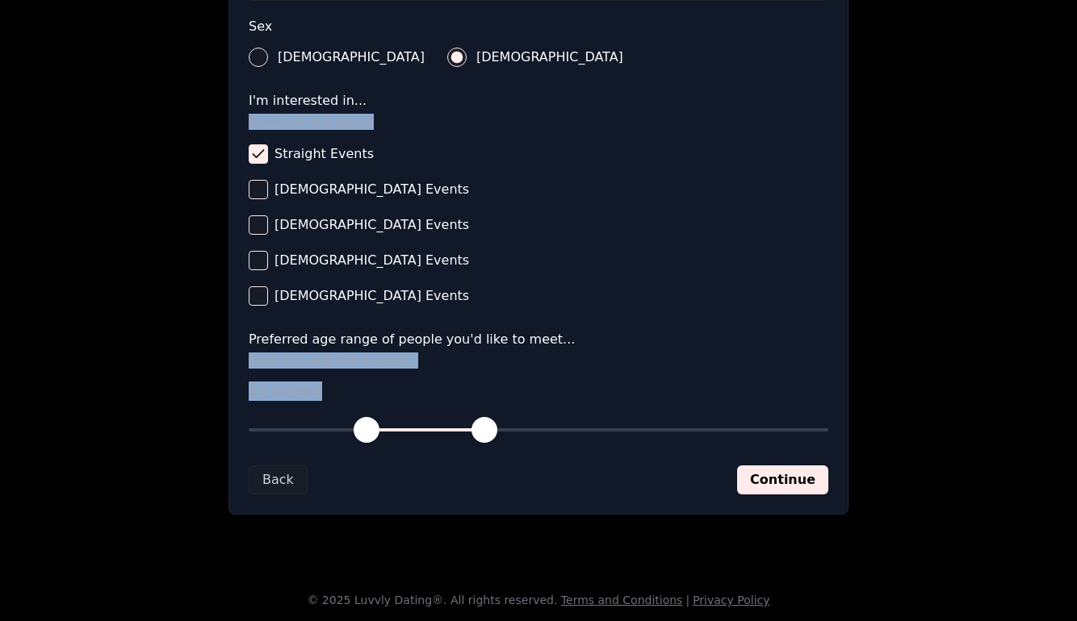
drag, startPoint x: 654, startPoint y: 520, endPoint x: 572, endPoint y: 443, distance: 112.5
click at [572, 443] on form "**********" at bounding box center [538, 104] width 579 height 781
click at [792, 479] on button "Continue" at bounding box center [782, 480] width 91 height 29
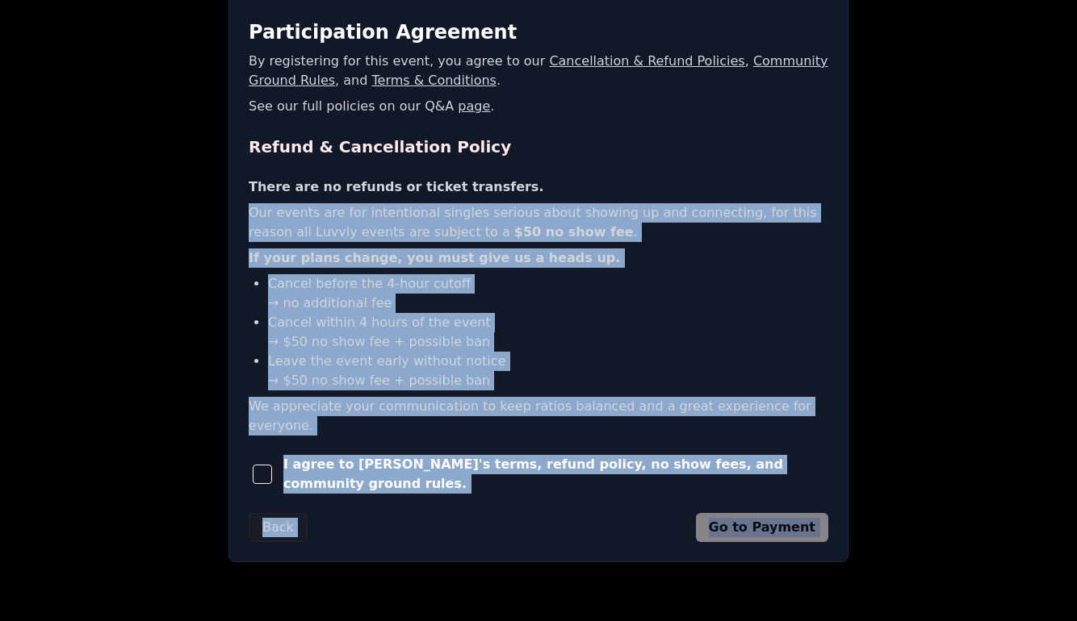
scroll to position [314, 0]
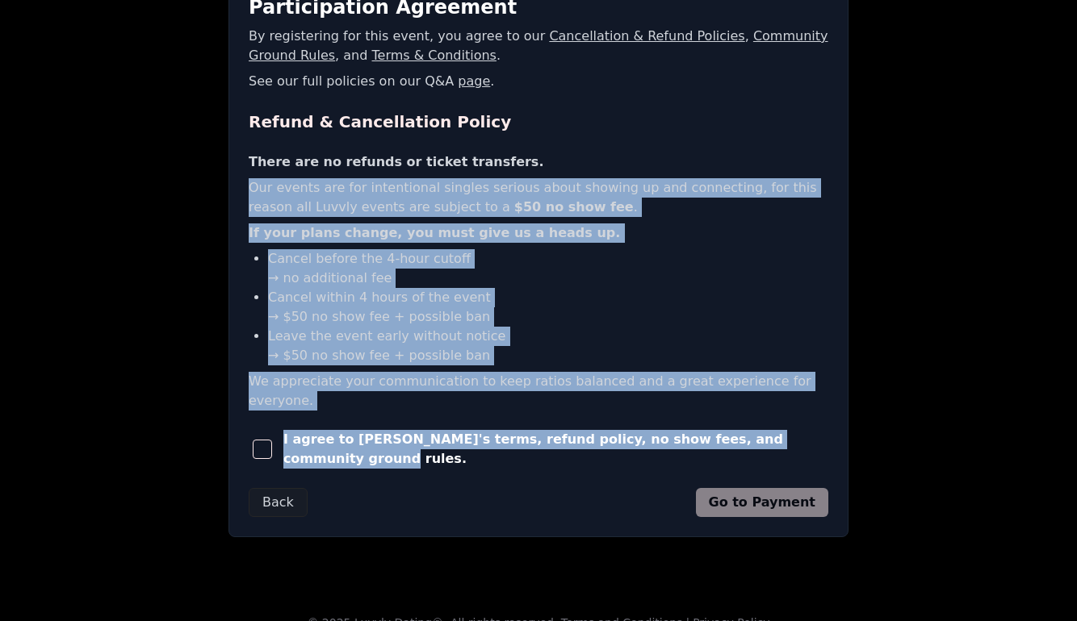
drag, startPoint x: 792, startPoint y: 479, endPoint x: 729, endPoint y: 440, distance: 73.9
click at [729, 440] on form "Participation Agreement By registering for this event, you agree to our Cancell…" at bounding box center [538, 255] width 579 height 523
click at [267, 440] on span "button" at bounding box center [262, 449] width 19 height 19
click at [771, 488] on button "Go to Payment" at bounding box center [762, 502] width 133 height 29
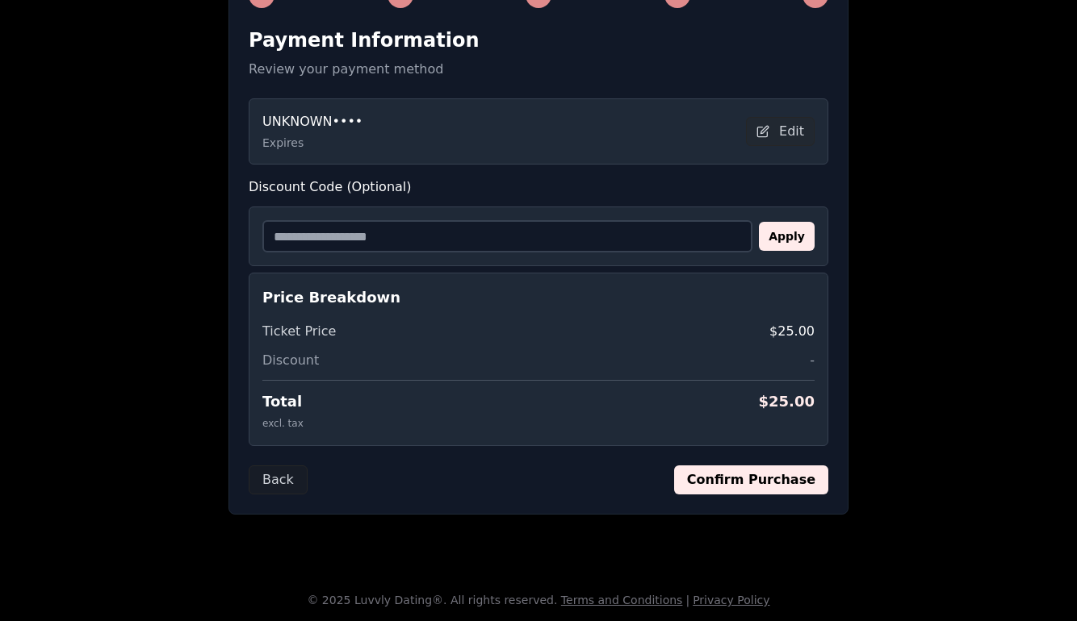
click at [775, 485] on button "Confirm Purchase" at bounding box center [751, 480] width 154 height 29
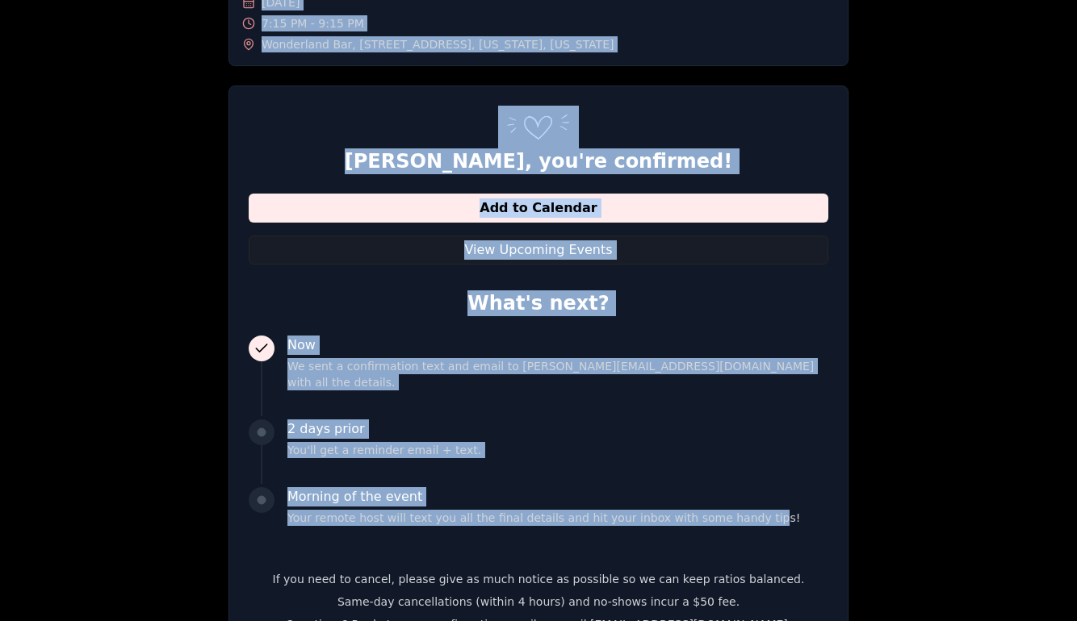
scroll to position [0, 0]
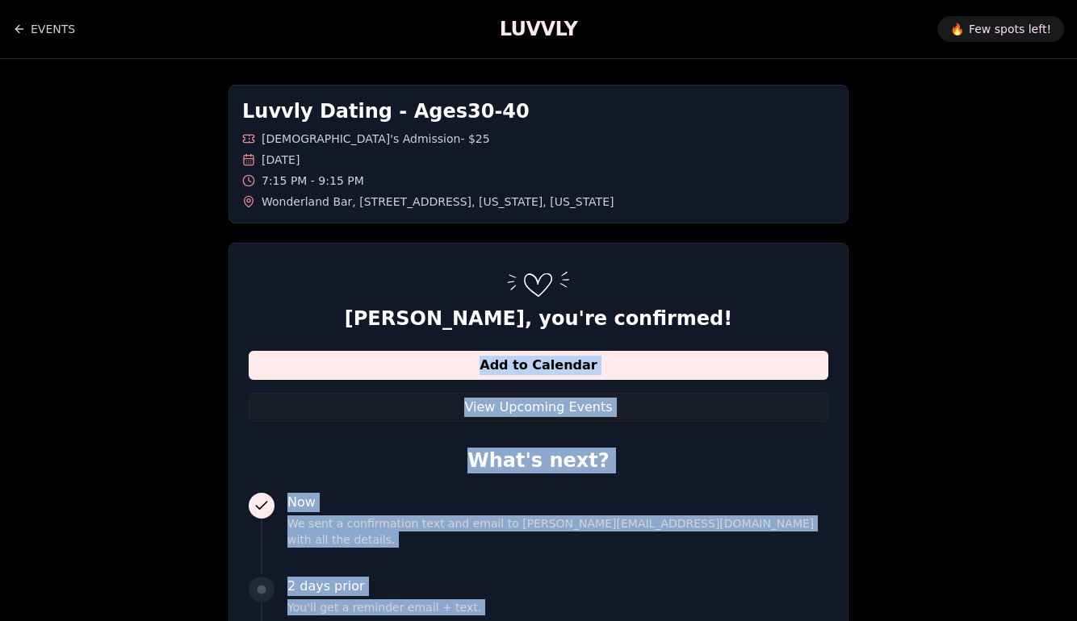
drag, startPoint x: 743, startPoint y: 381, endPoint x: 694, endPoint y: 308, distance: 87.7
click at [694, 308] on div "[PERSON_NAME] , you're confirmed! Add to Calendar View Upcoming Events What's n…" at bounding box center [538, 548] width 579 height 484
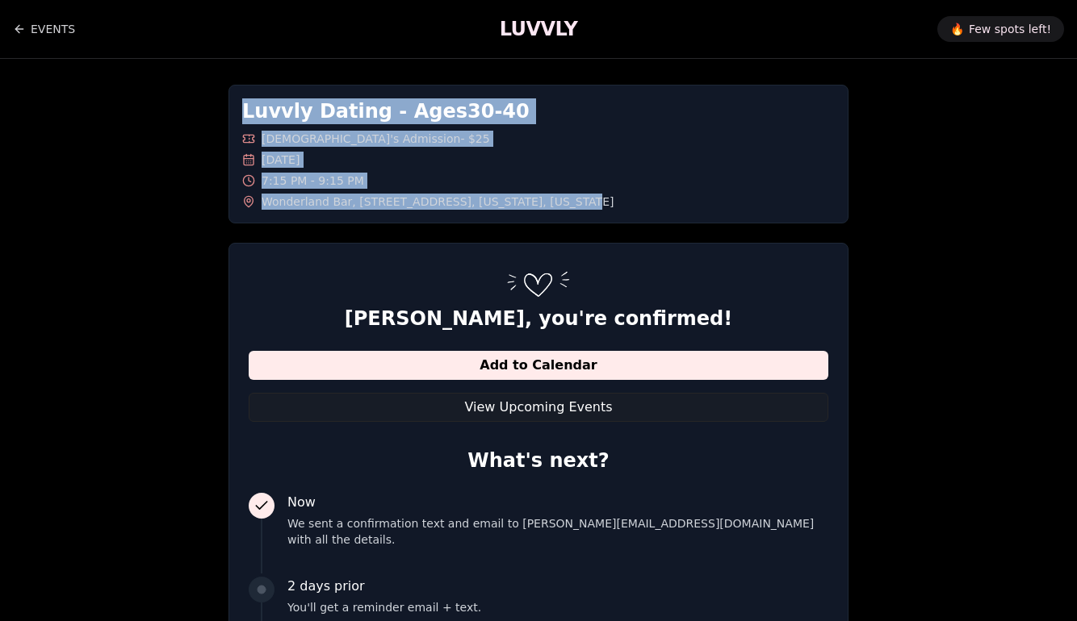
drag, startPoint x: 595, startPoint y: 208, endPoint x: 223, endPoint y: 115, distance: 383.6
click at [223, 115] on div "Luvvly Dating - Ages [DEMOGRAPHIC_DATA] [DEMOGRAPHIC_DATA]'s Admission - $25 [D…" at bounding box center [538, 447] width 1077 height 777
copy div "Luvvly Dating - Ages [DEMOGRAPHIC_DATA] [DEMOGRAPHIC_DATA]'s Admission - $25 [D…"
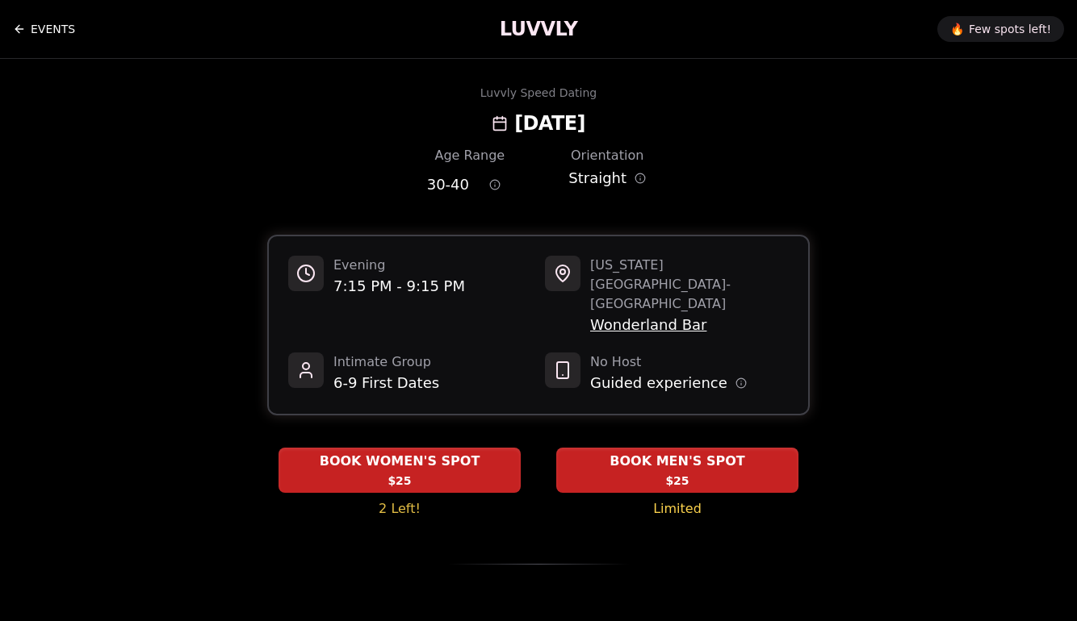
click at [36, 33] on link "EVENTS" at bounding box center [44, 29] width 62 height 32
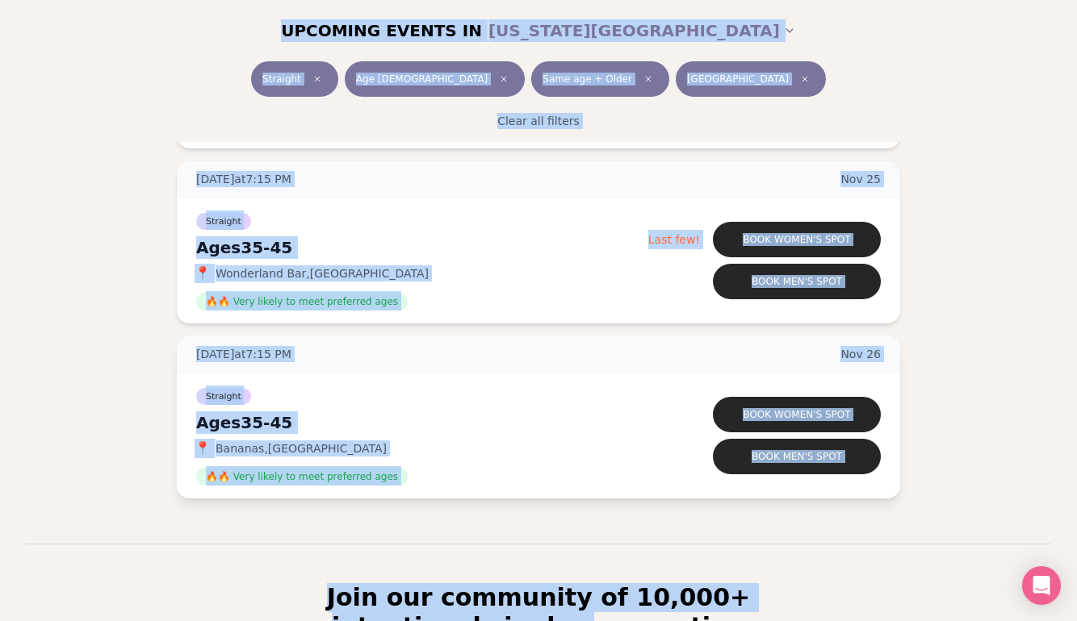
scroll to position [2104, 0]
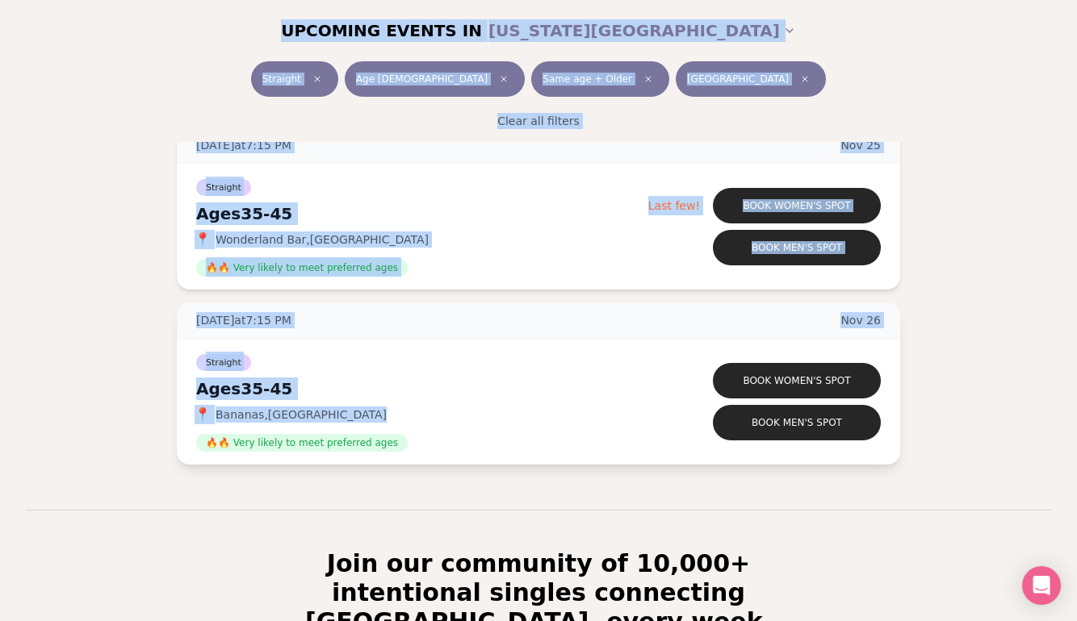
drag, startPoint x: 212, startPoint y: 207, endPoint x: 294, endPoint y: 423, distance: 230.4
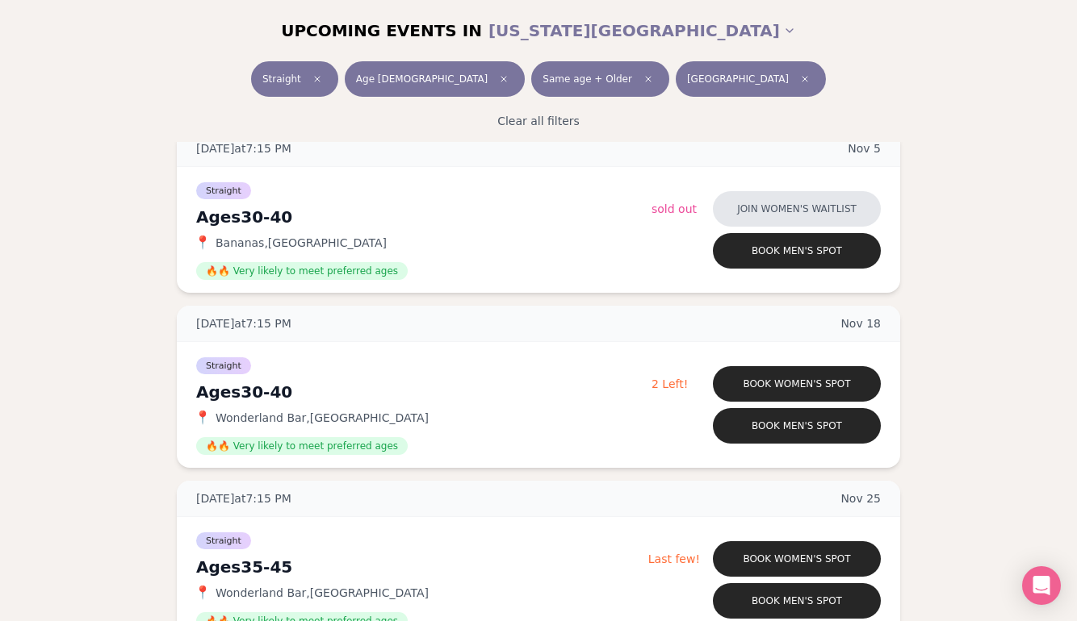
scroll to position [1781, 0]
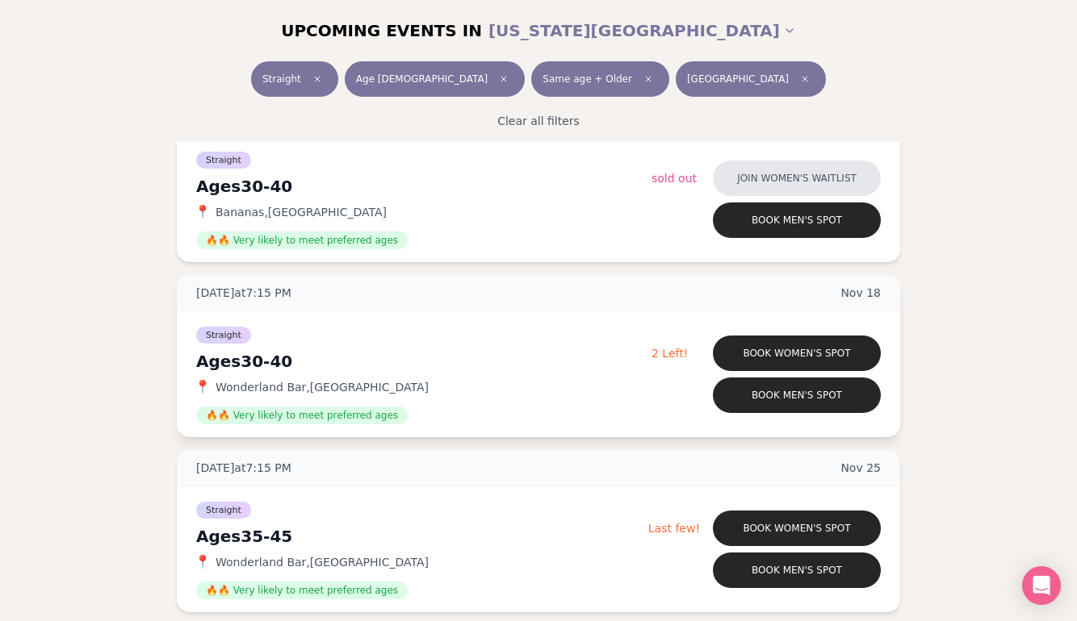
click at [186, 387] on div "Straight Ages [DEMOGRAPHIC_DATA] 📍 Wonderland Bar , [GEOGRAPHIC_DATA] 🔥🔥 Very l…" at bounding box center [538, 375] width 723 height 126
drag, startPoint x: 372, startPoint y: 387, endPoint x: 199, endPoint y: 380, distance: 172.9
click at [199, 380] on div "📍 [GEOGRAPHIC_DATA] , [GEOGRAPHIC_DATA]" at bounding box center [423, 387] width 455 height 16
copy div "📍 [GEOGRAPHIC_DATA] , [GEOGRAPHIC_DATA]"
click at [972, 102] on div "Straight Age [DEMOGRAPHIC_DATA] Same age + [GEOGRAPHIC_DATA]" at bounding box center [538, 82] width 904 height 42
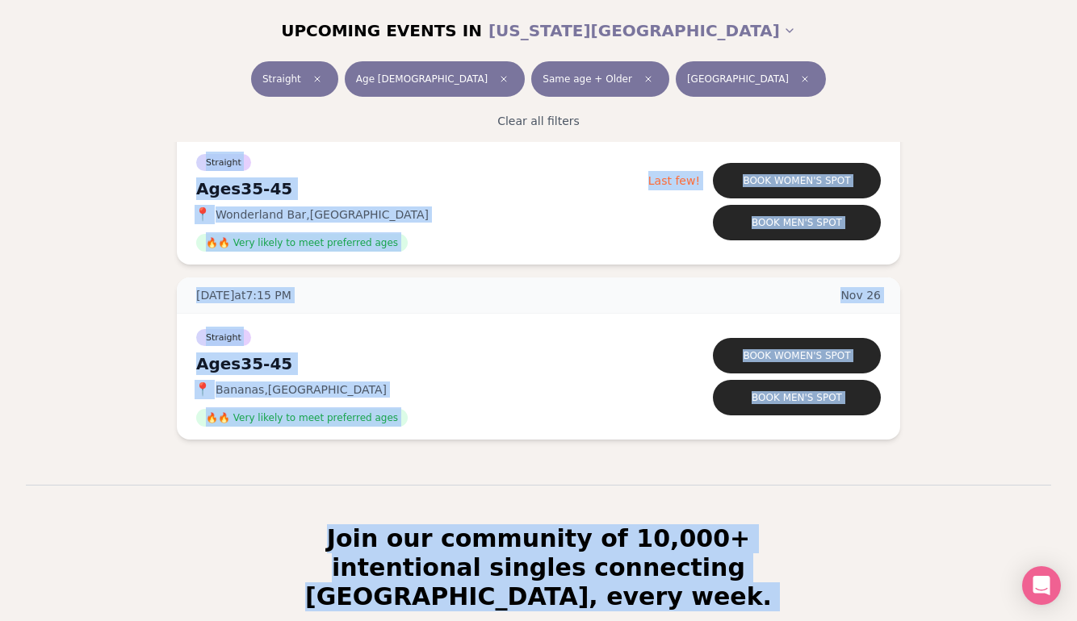
scroll to position [2195, 0]
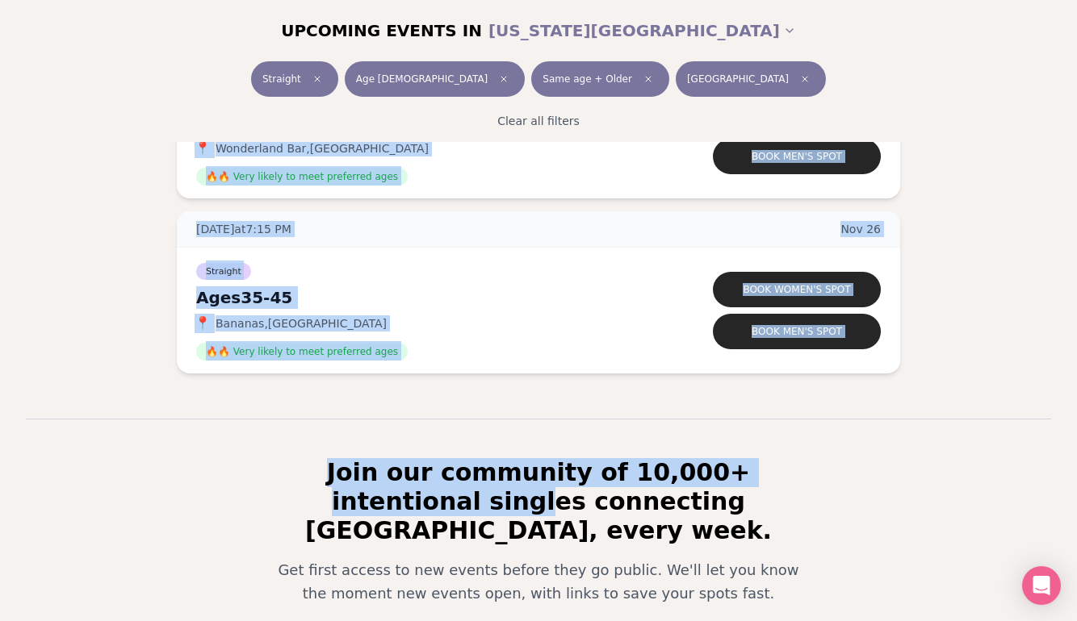
drag, startPoint x: 973, startPoint y: 252, endPoint x: 797, endPoint y: 468, distance: 279.3
click at [860, 441] on section "Join our community of 10,000+ intentional singles connecting [GEOGRAPHIC_DATA],…" at bounding box center [538, 567] width 1077 height 297
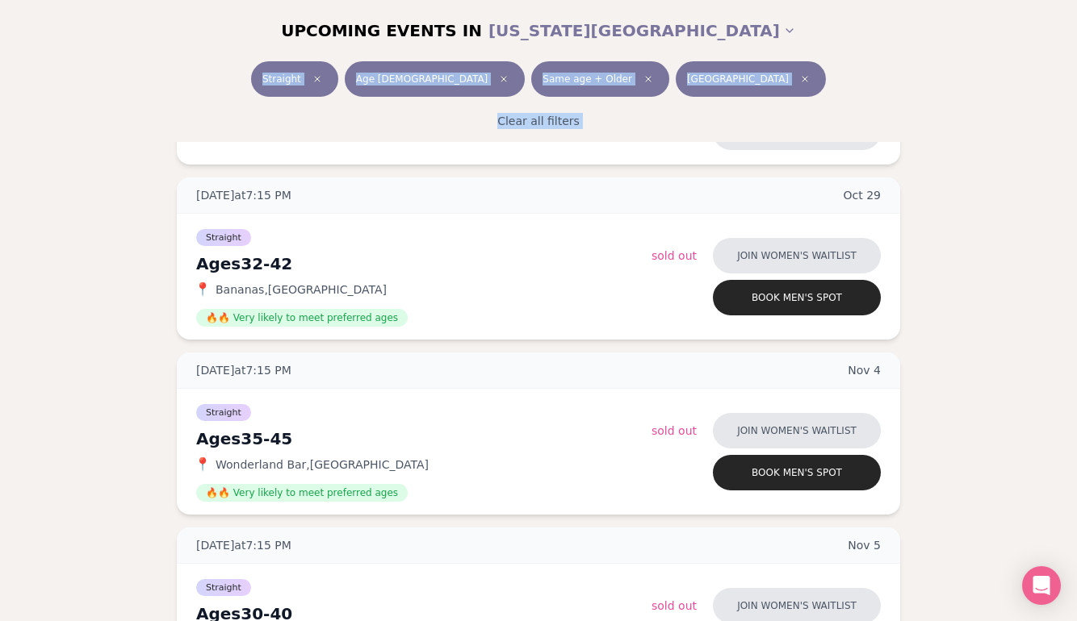
drag, startPoint x: 849, startPoint y: 48, endPoint x: 633, endPoint y: -90, distance: 256.3
click at [633, 0] on html "Back to home luvvly LOW-PRESSURE SPEED DATING How it Works 💗 3,000 + monthly fi…" at bounding box center [538, 155] width 1077 height 3017
